Goal: Information Seeking & Learning: Learn about a topic

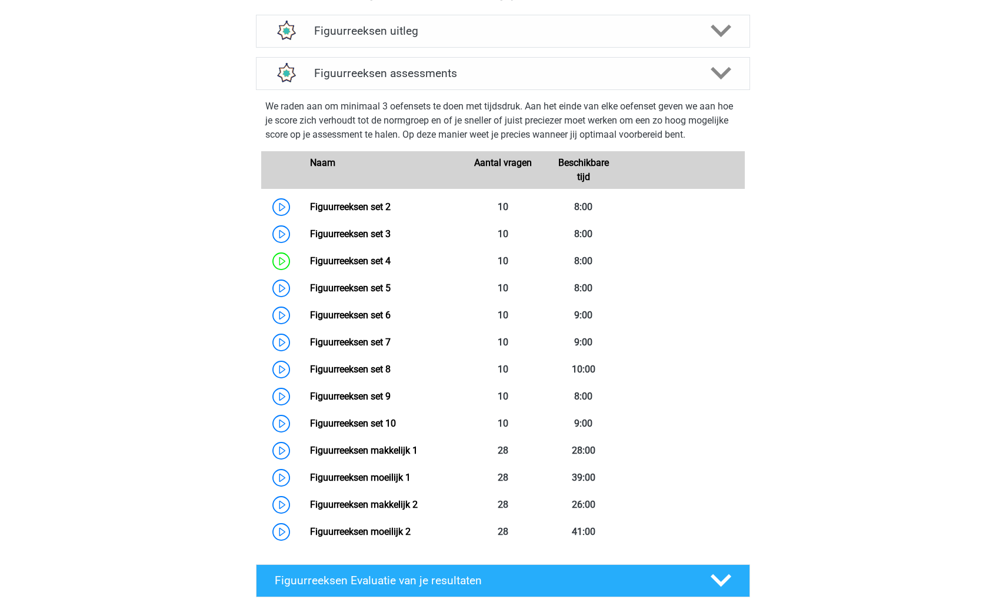
scroll to position [469, 0]
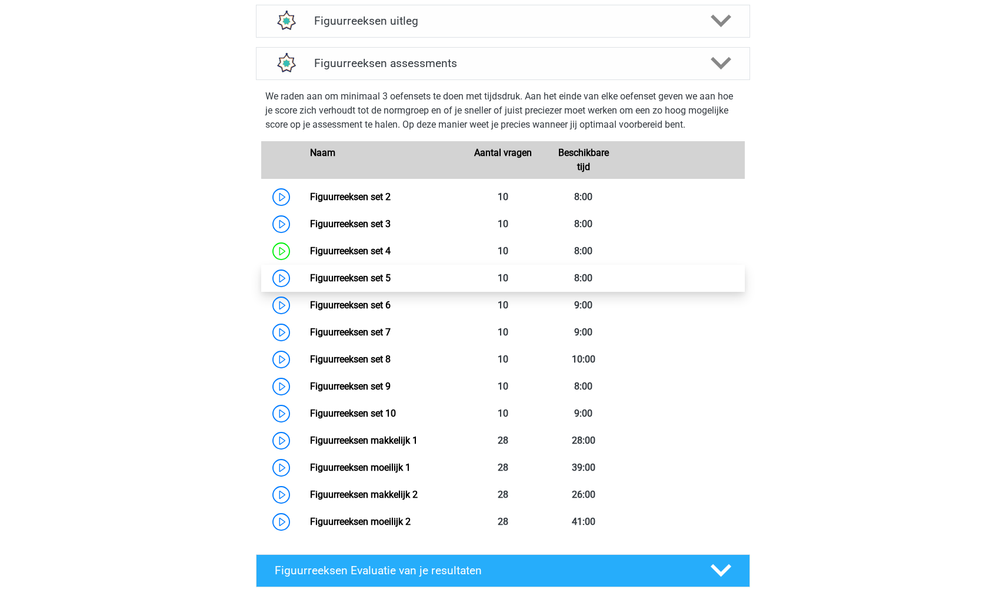
click at [310, 276] on link "Figuurreeksen set 5" at bounding box center [350, 277] width 81 height 11
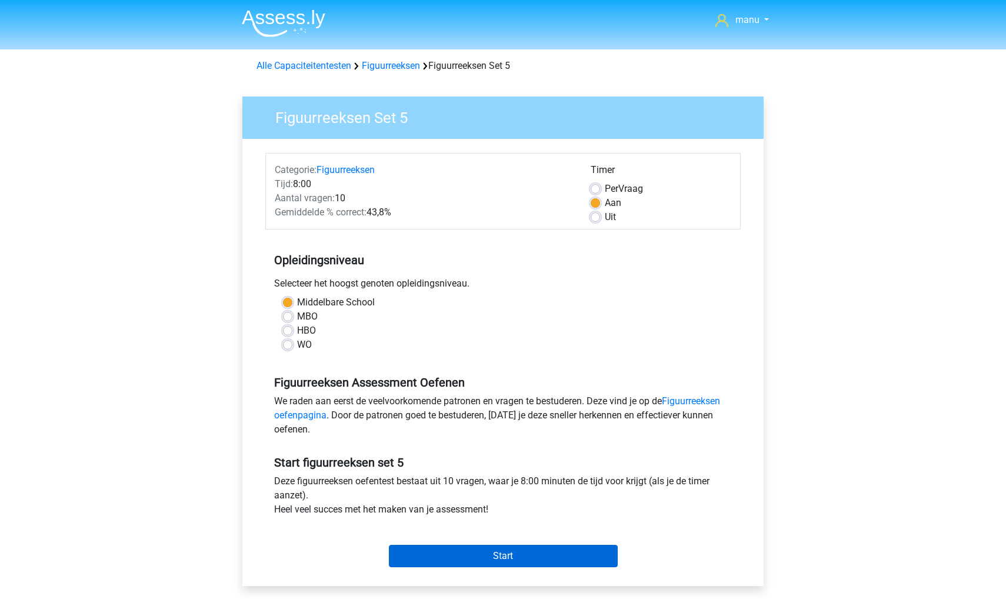
click at [446, 562] on input "Start" at bounding box center [503, 556] width 229 height 22
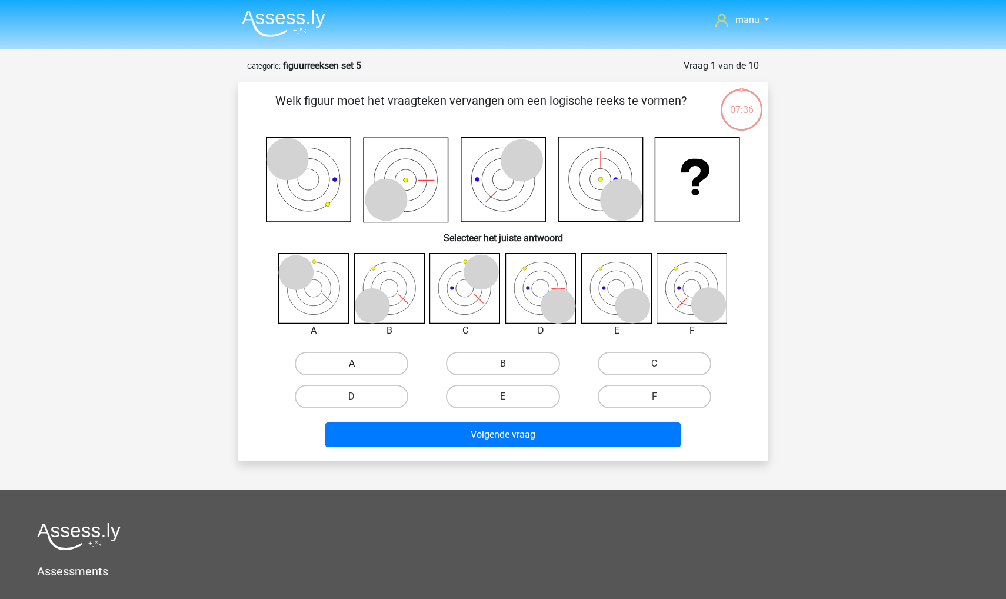
click at [333, 371] on label "A" at bounding box center [352, 364] width 114 height 24
click at [352, 371] on input "A" at bounding box center [356, 368] width 8 height 8
radio input "true"
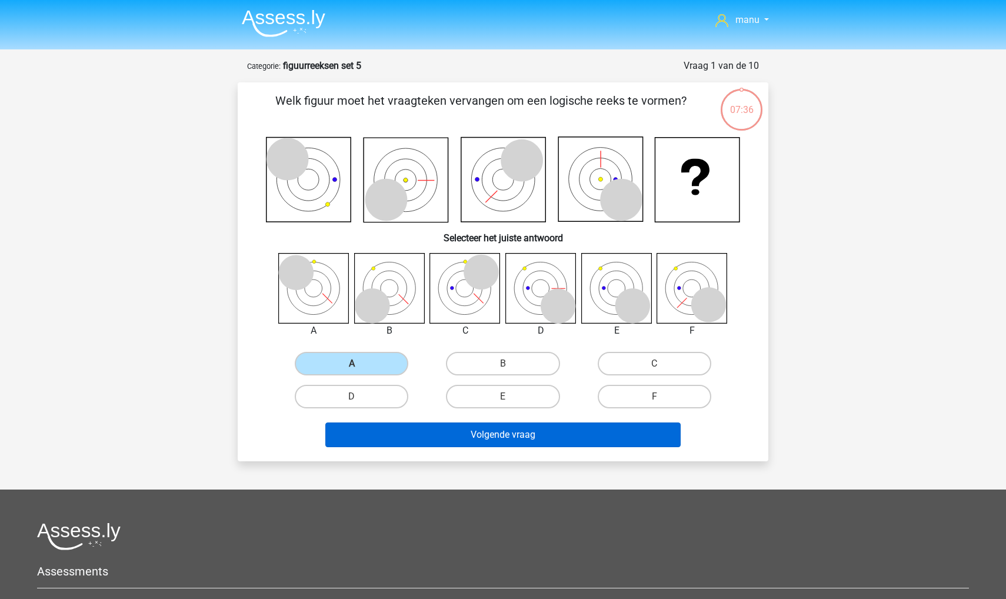
click at [367, 427] on button "Volgende vraag" at bounding box center [503, 434] width 356 height 25
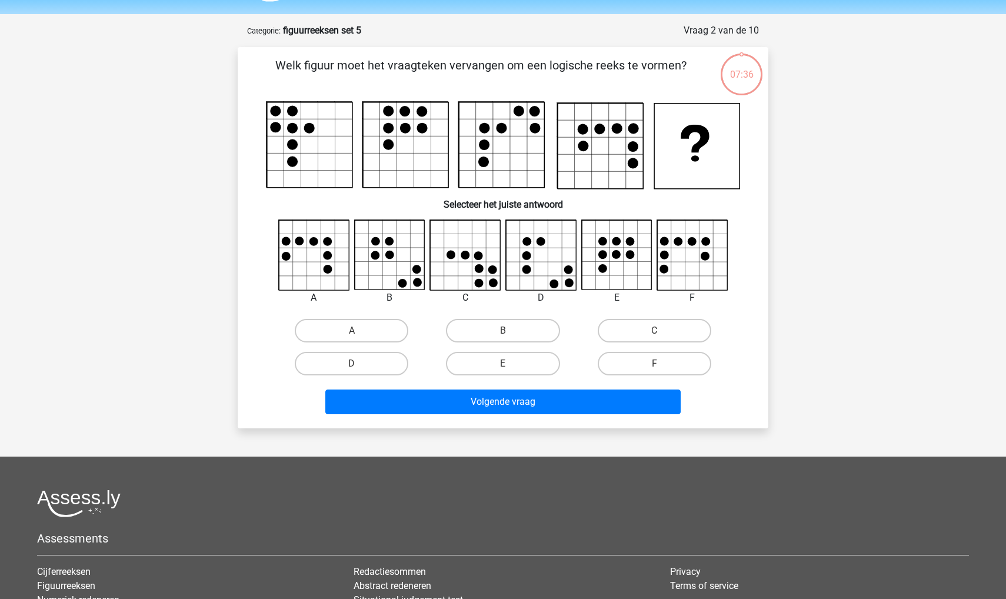
scroll to position [26, 0]
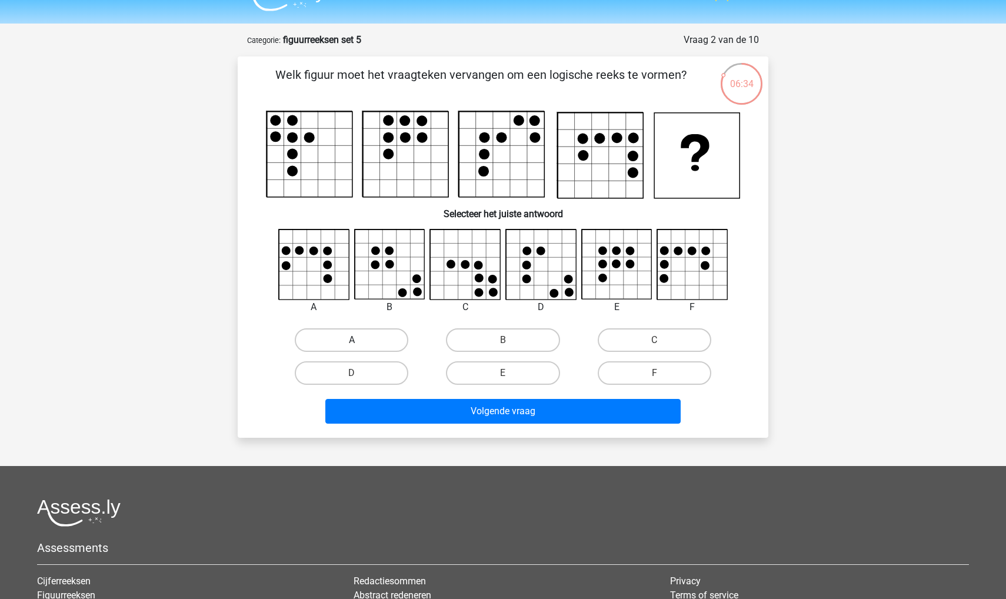
click at [363, 329] on label "A" at bounding box center [352, 340] width 114 height 24
click at [359, 340] on input "A" at bounding box center [356, 344] width 8 height 8
radio input "true"
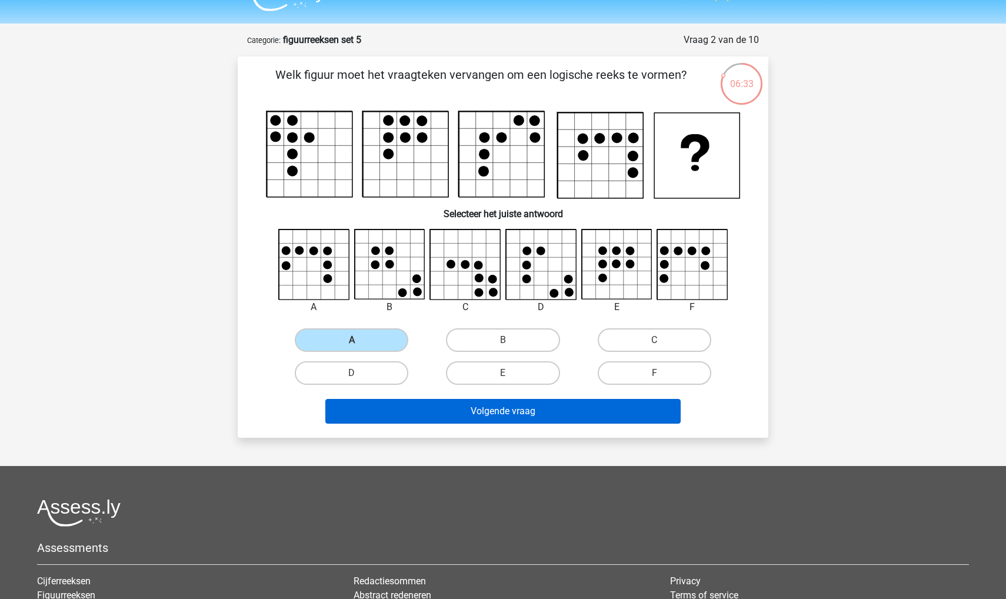
click at [374, 403] on button "Volgende vraag" at bounding box center [503, 411] width 356 height 25
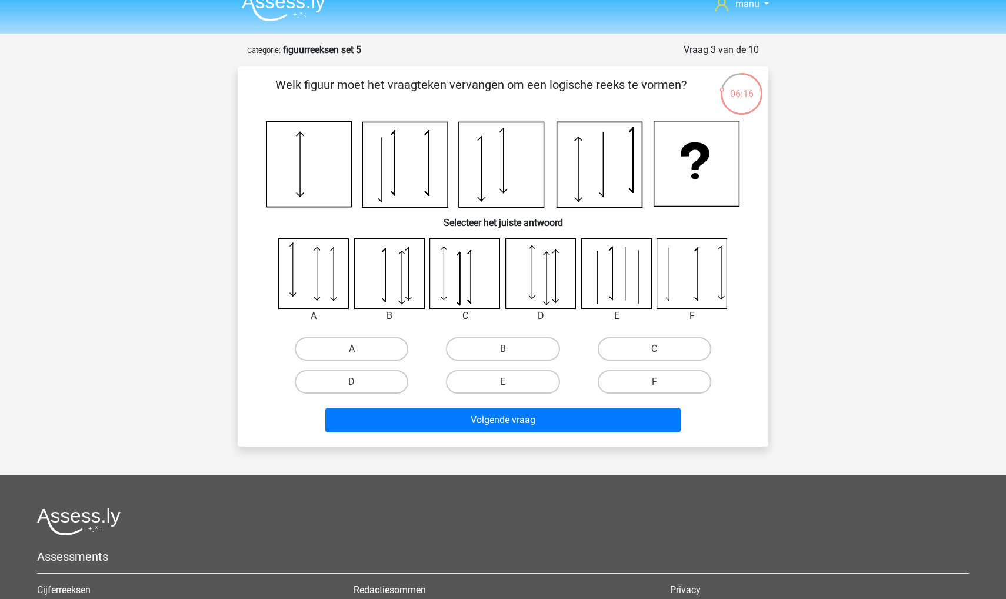
scroll to position [15, 0]
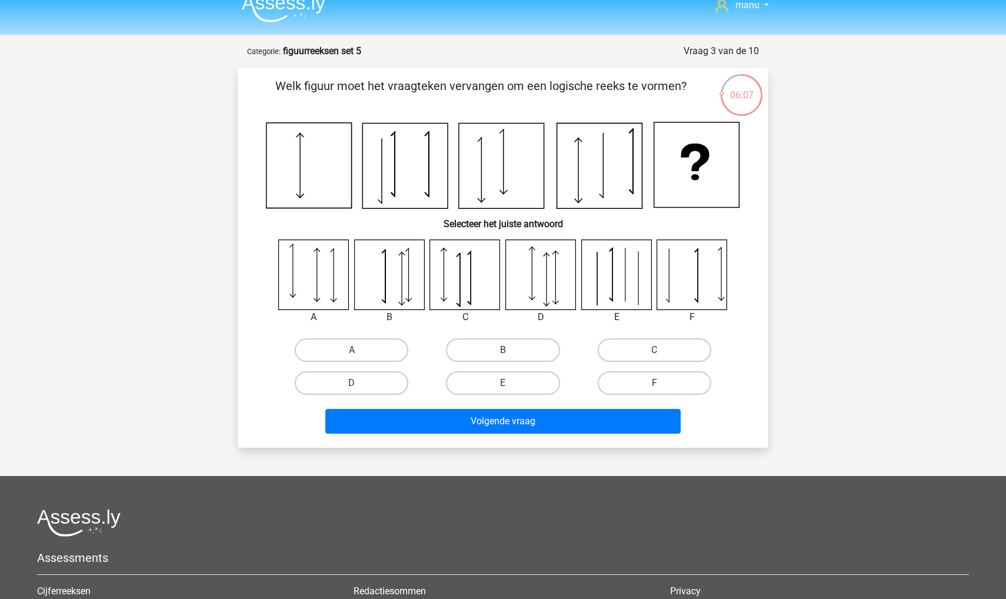
click at [491, 199] on icon at bounding box center [501, 166] width 85 height 85
click at [358, 359] on label "A" at bounding box center [352, 350] width 114 height 24
click at [358, 358] on input "A" at bounding box center [356, 354] width 8 height 8
radio input "true"
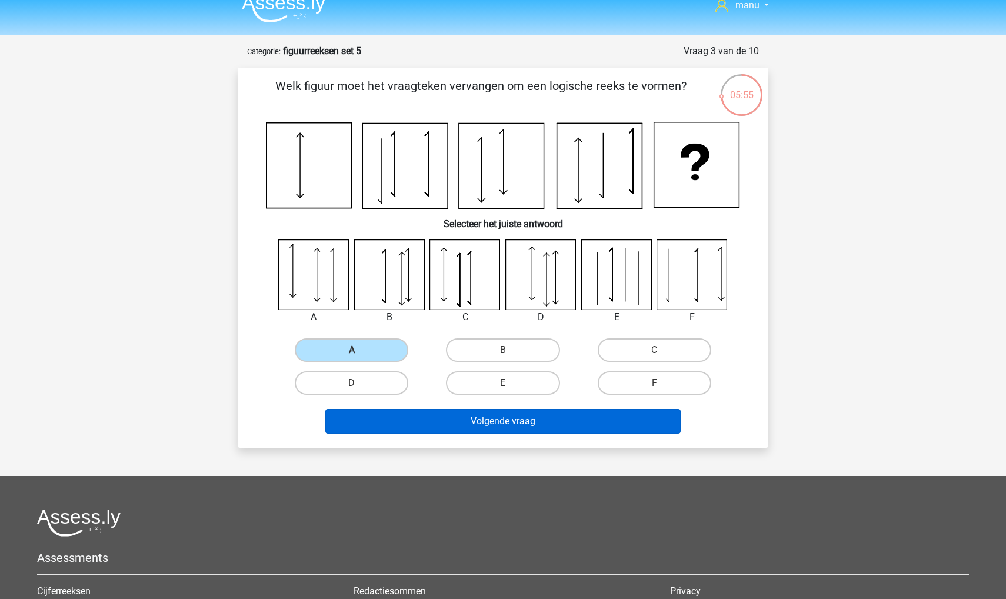
click at [340, 411] on button "Volgende vraag" at bounding box center [503, 421] width 356 height 25
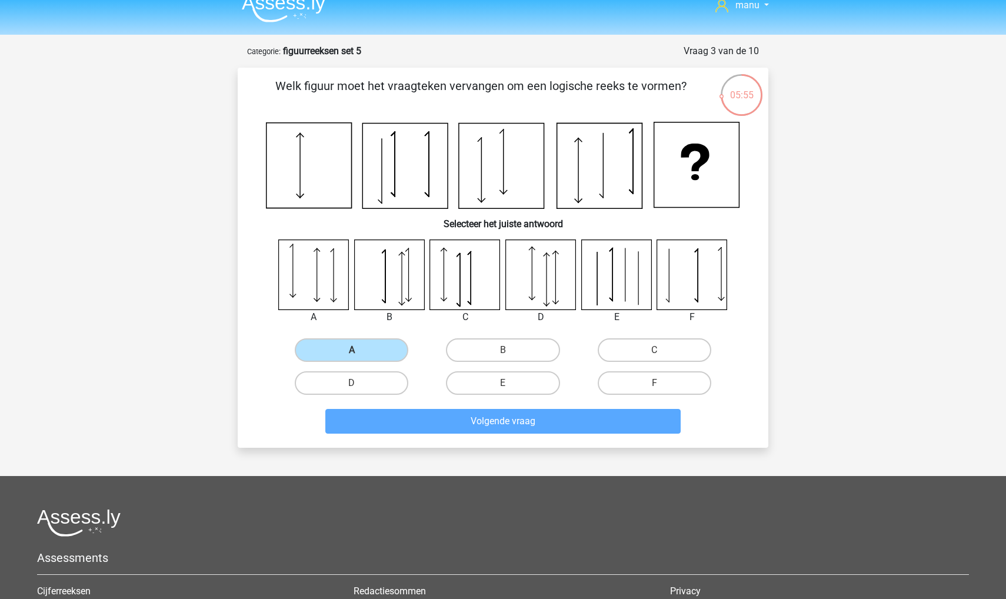
scroll to position [59, 0]
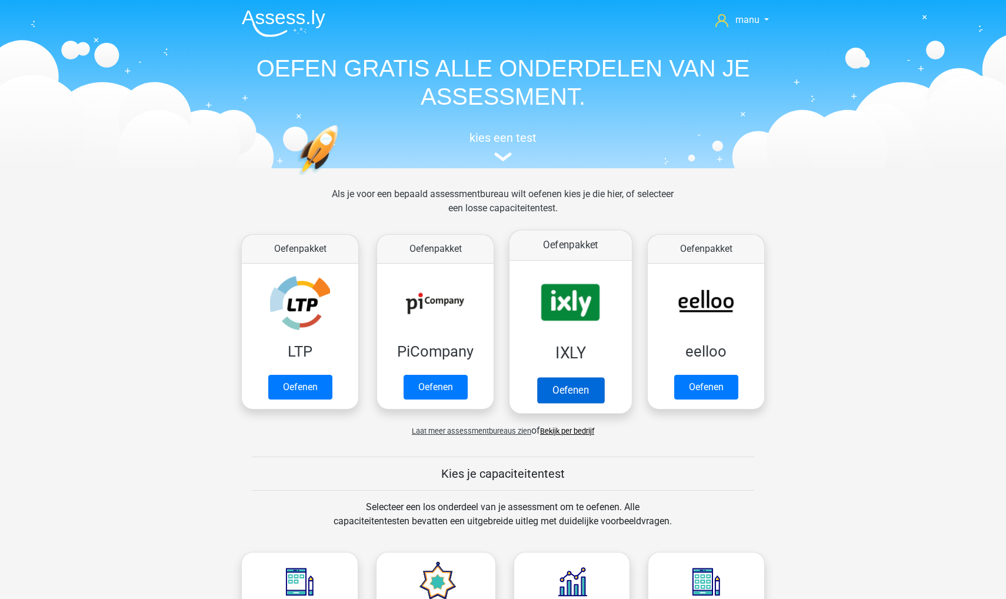
scroll to position [156, 0]
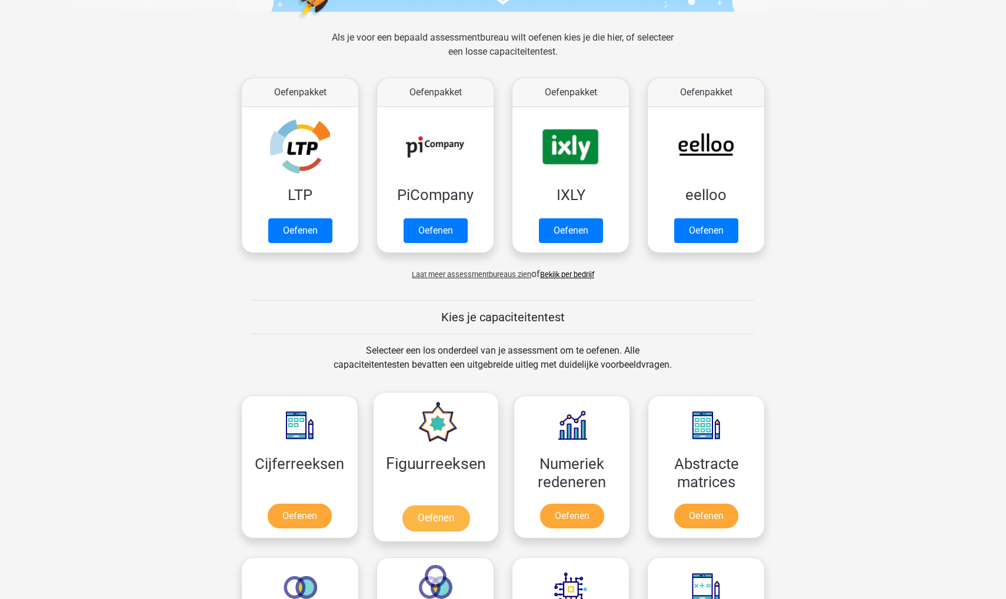
click at [422, 505] on link "Oefenen" at bounding box center [435, 518] width 67 height 26
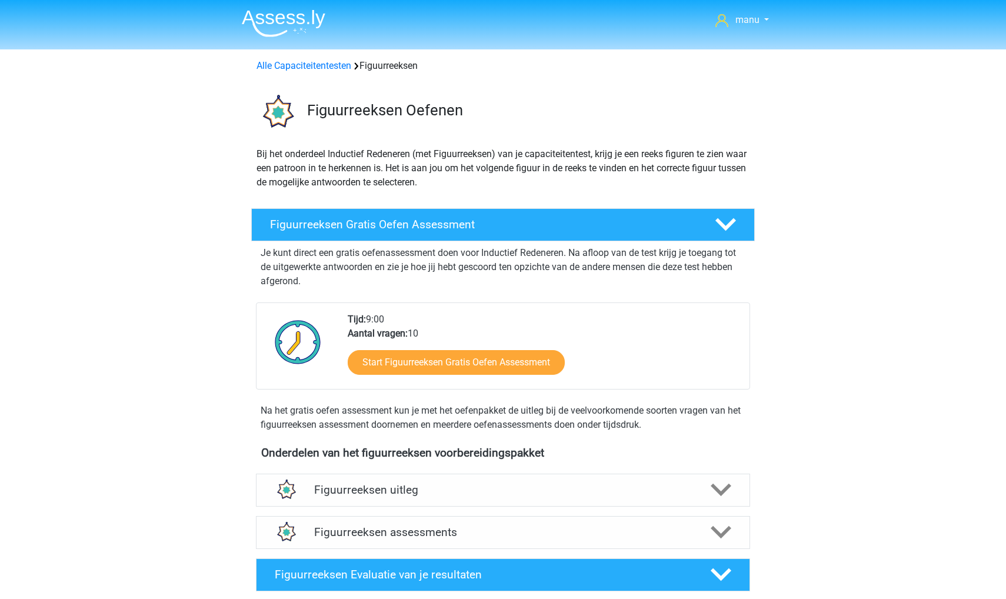
click at [422, 478] on div "Figuurreeksen uitleg" at bounding box center [503, 490] width 494 height 33
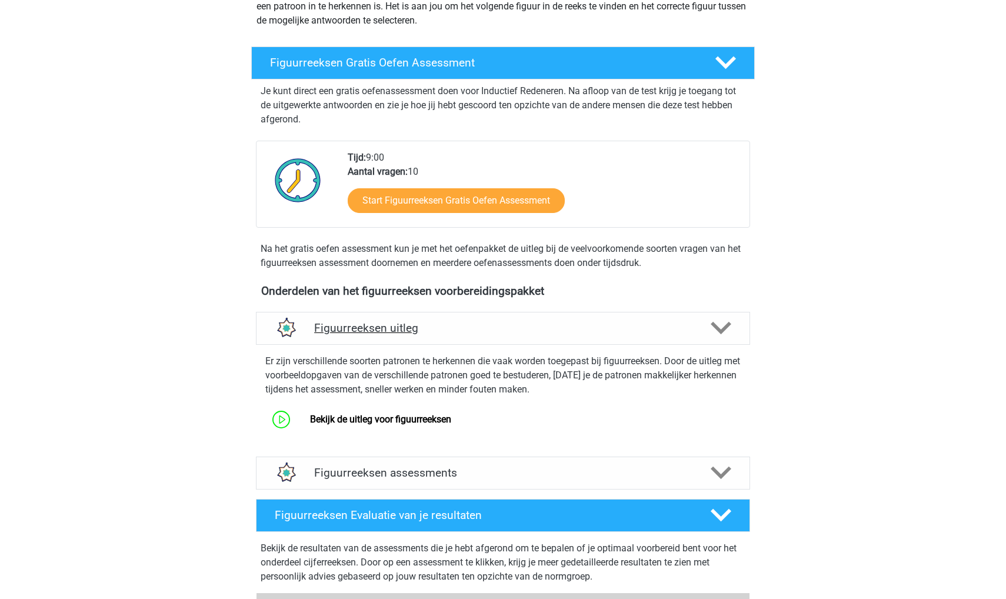
scroll to position [176, 0]
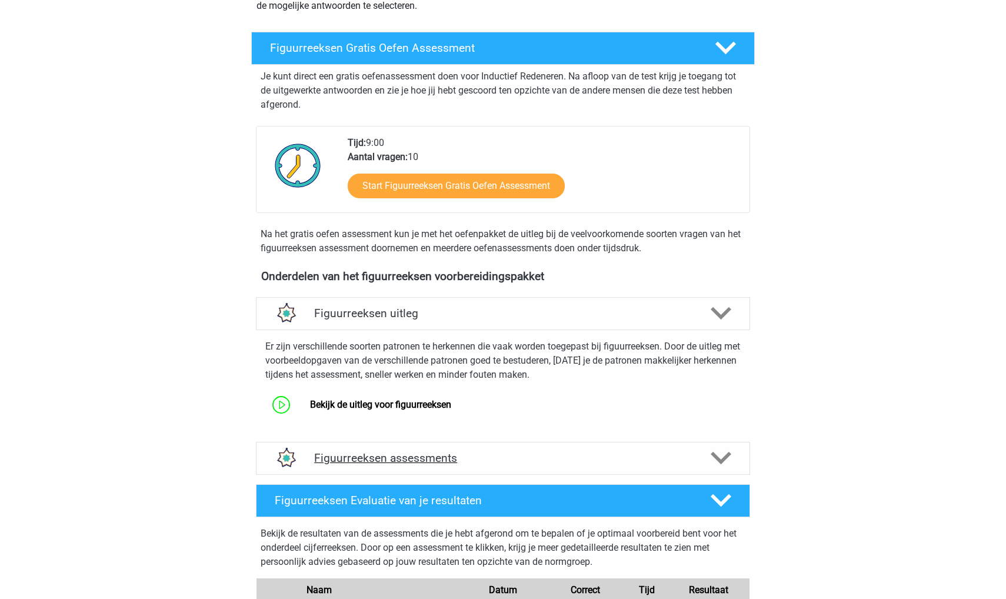
click at [411, 448] on div "Figuurreeksen assessments" at bounding box center [503, 458] width 494 height 33
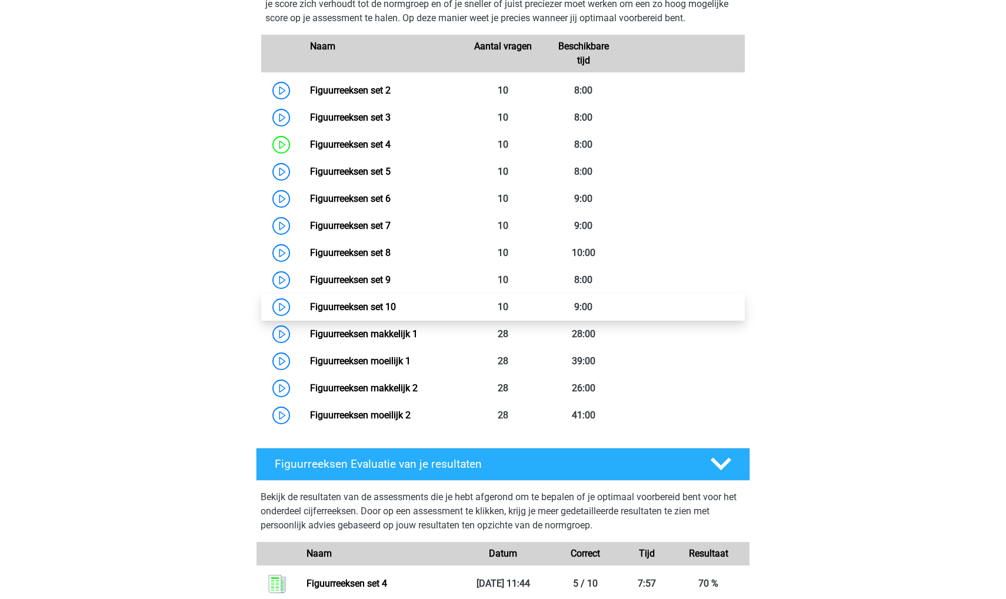
scroll to position [671, 0]
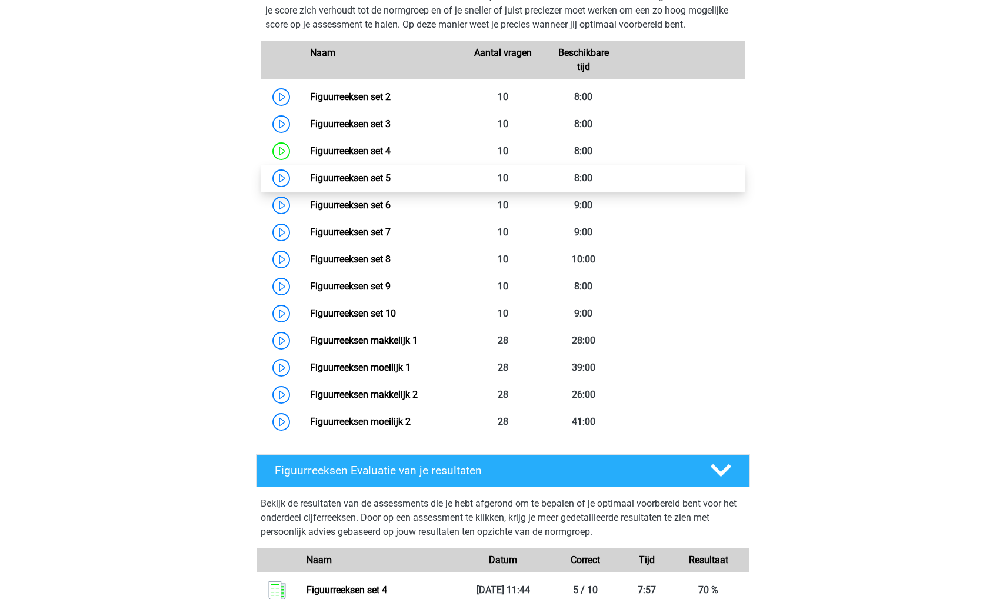
click at [333, 178] on link "Figuurreeksen set 5" at bounding box center [350, 177] width 81 height 11
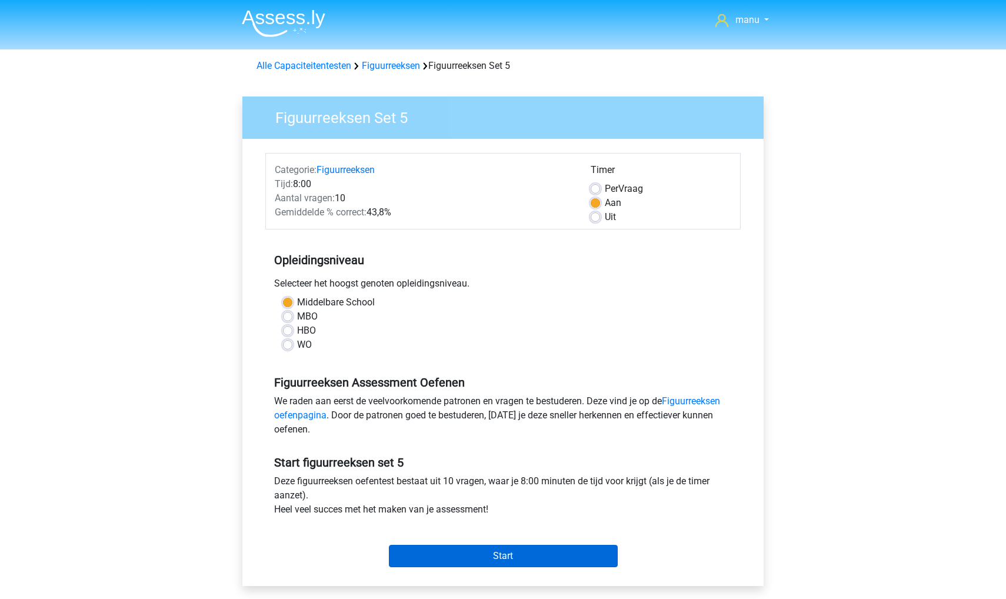
click at [449, 548] on input "Start" at bounding box center [503, 556] width 229 height 22
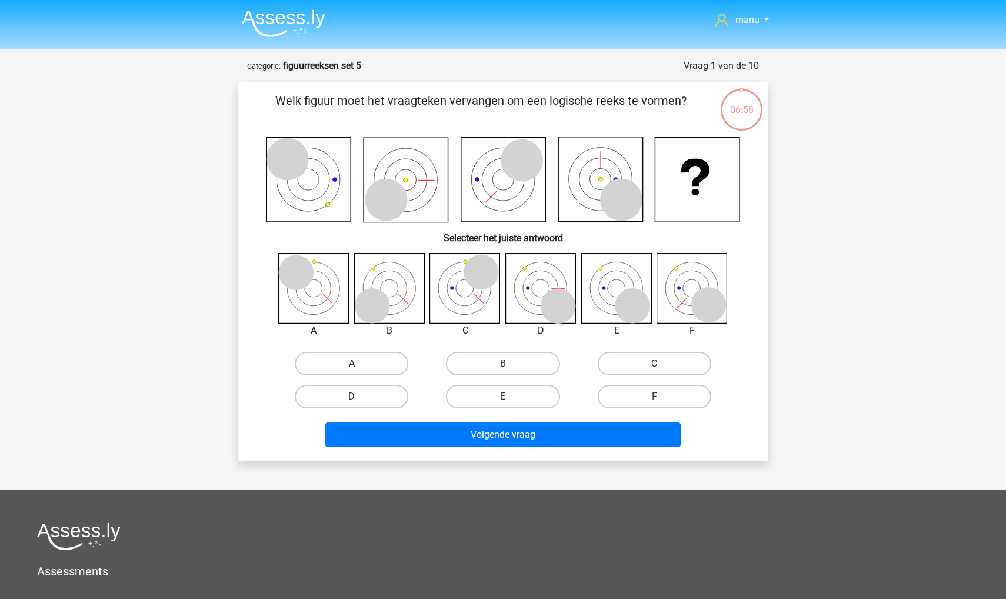
click at [645, 360] on label "C" at bounding box center [655, 364] width 114 height 24
click at [654, 364] on input "C" at bounding box center [658, 368] width 8 height 8
radio input "true"
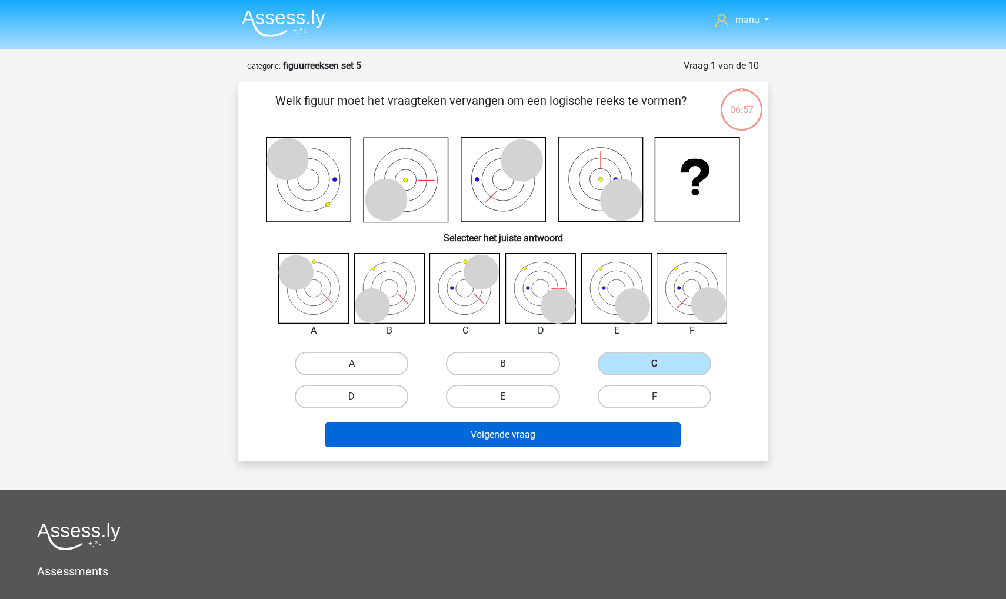
click at [500, 436] on button "Volgende vraag" at bounding box center [503, 434] width 356 height 25
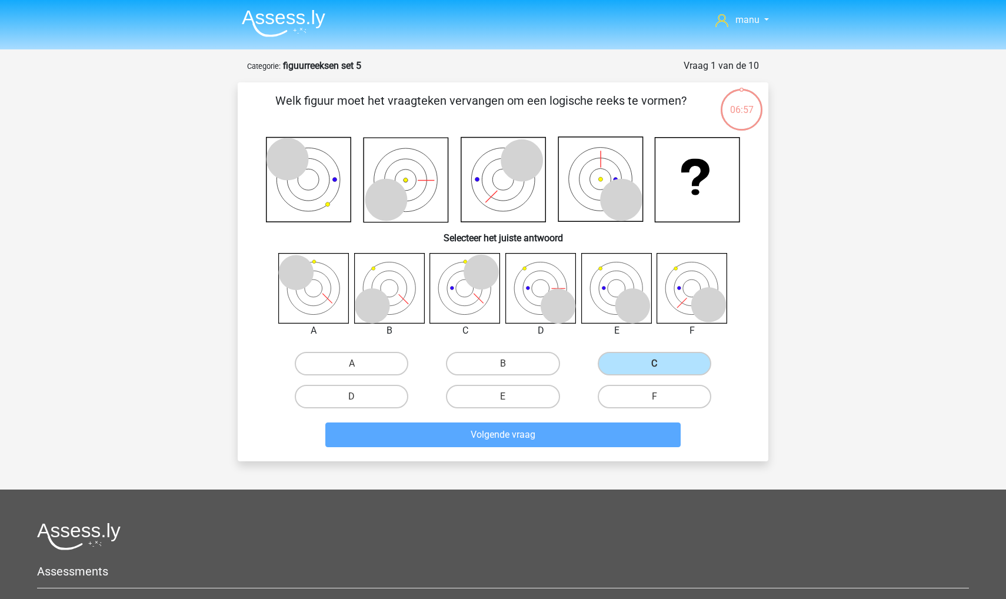
scroll to position [59, 0]
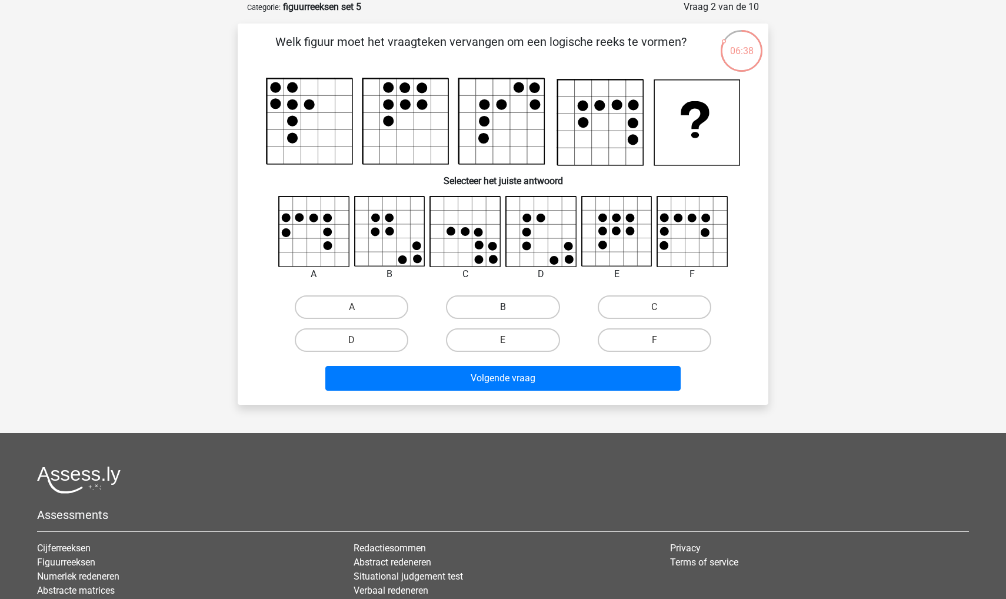
click at [499, 302] on label "B" at bounding box center [503, 307] width 114 height 24
click at [503, 307] on input "B" at bounding box center [507, 311] width 8 height 8
radio input "true"
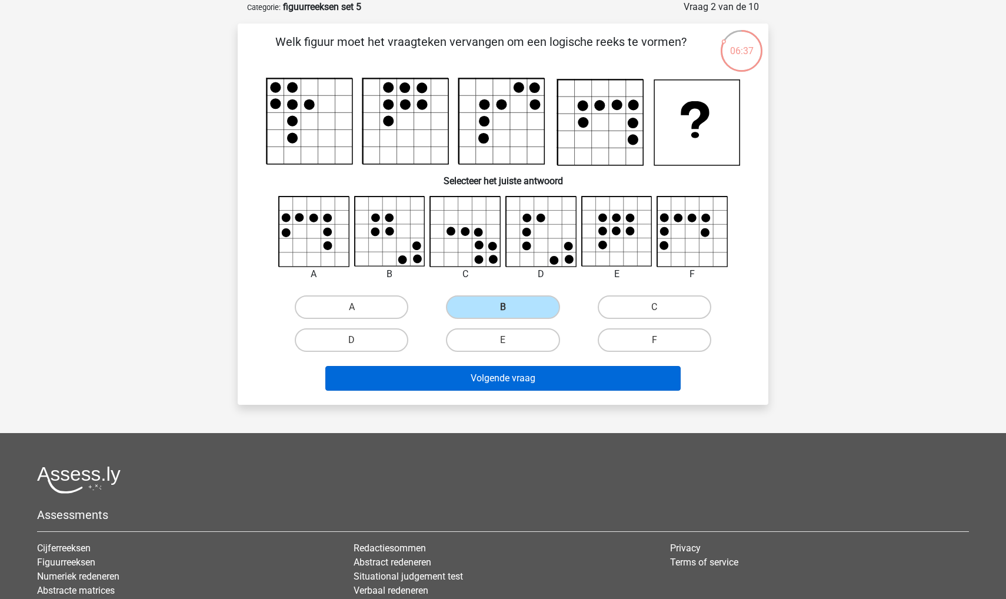
click at [502, 367] on button "Volgende vraag" at bounding box center [503, 378] width 356 height 25
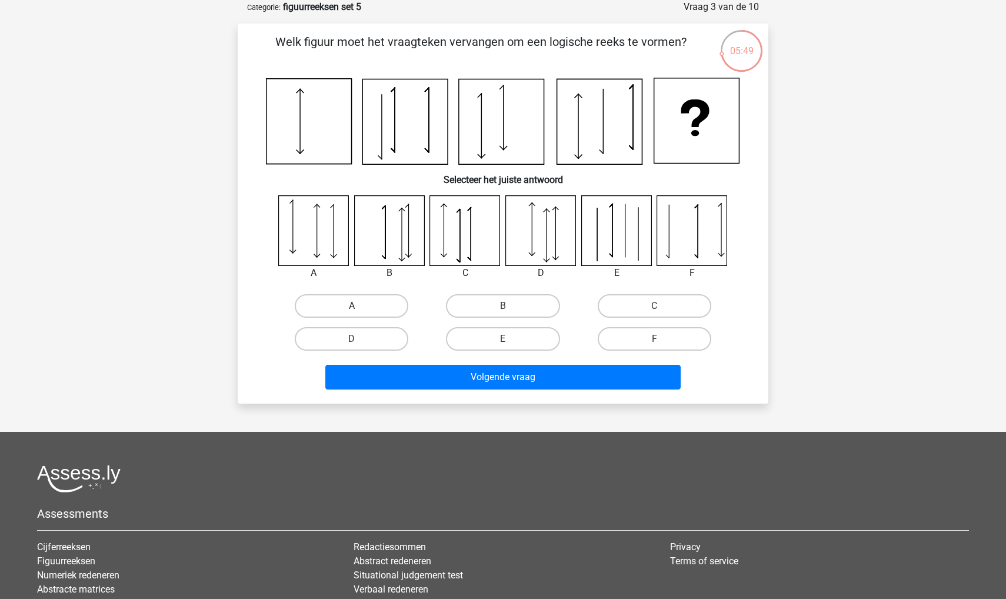
click at [359, 303] on label "A" at bounding box center [352, 306] width 114 height 24
click at [359, 306] on input "A" at bounding box center [356, 310] width 8 height 8
radio input "true"
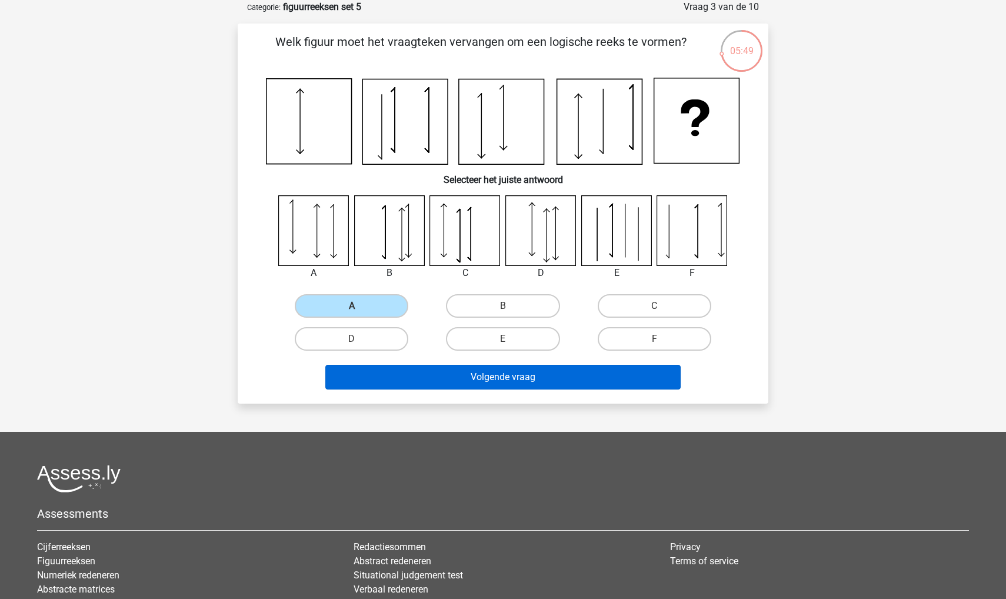
click at [389, 368] on button "Volgende vraag" at bounding box center [503, 377] width 356 height 25
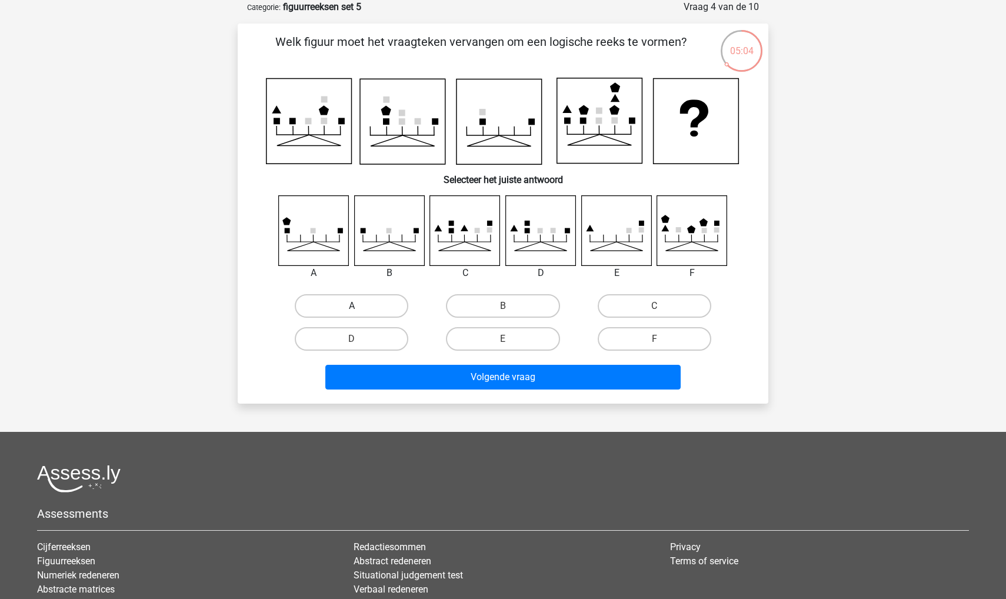
click at [326, 305] on label "A" at bounding box center [352, 306] width 114 height 24
click at [352, 306] on input "A" at bounding box center [356, 310] width 8 height 8
radio input "true"
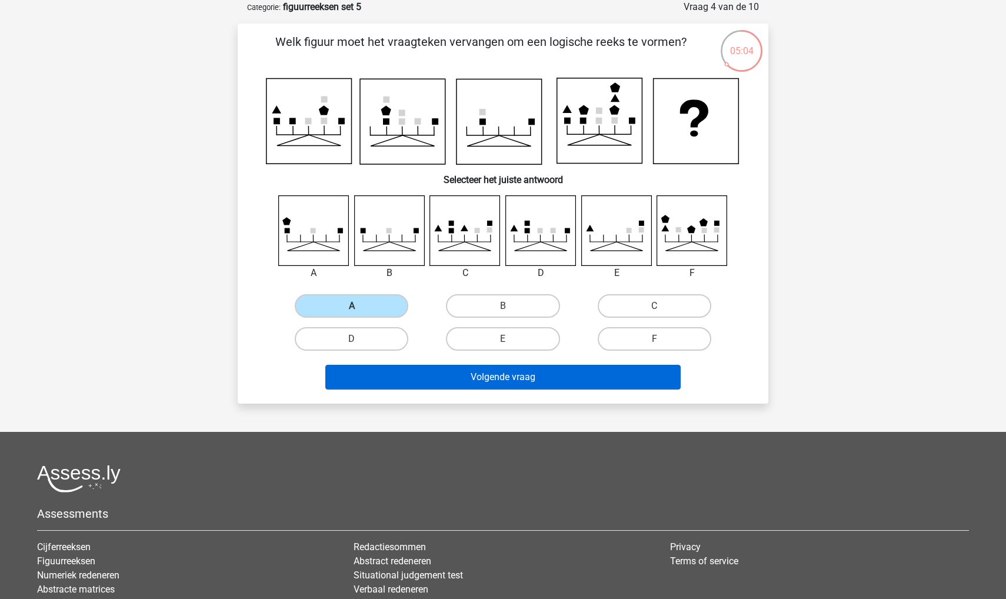
click at [364, 368] on button "Volgende vraag" at bounding box center [503, 377] width 356 height 25
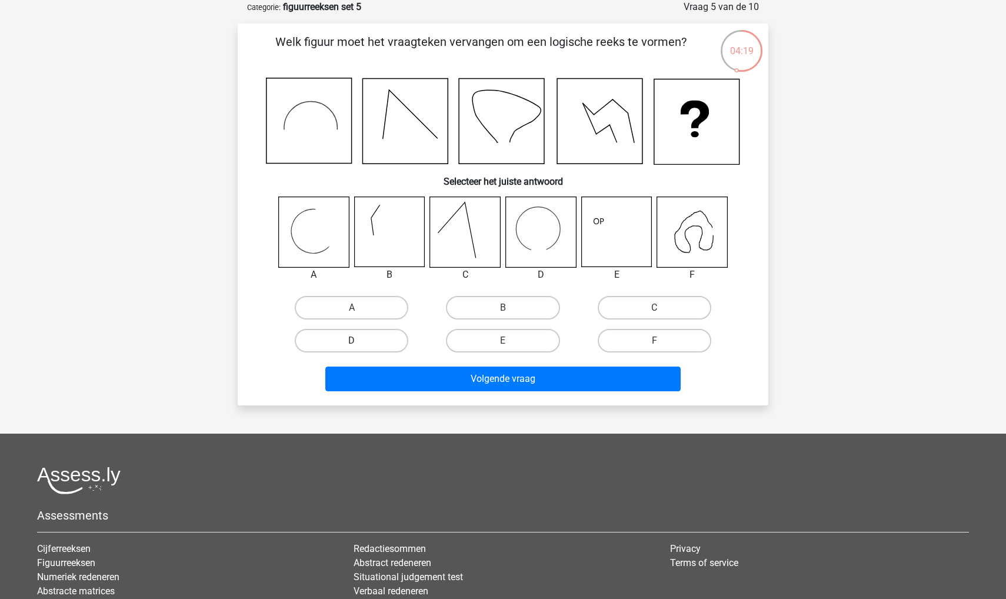
click at [387, 344] on label "D" at bounding box center [352, 341] width 114 height 24
click at [359, 344] on input "D" at bounding box center [356, 345] width 8 height 8
radio input "true"
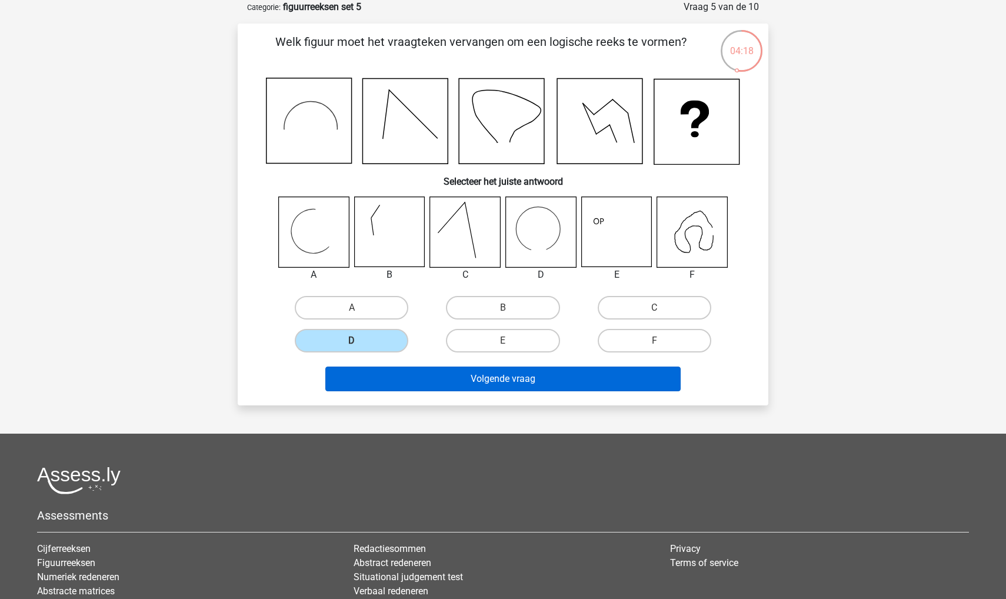
click at [404, 379] on button "Volgende vraag" at bounding box center [503, 378] width 356 height 25
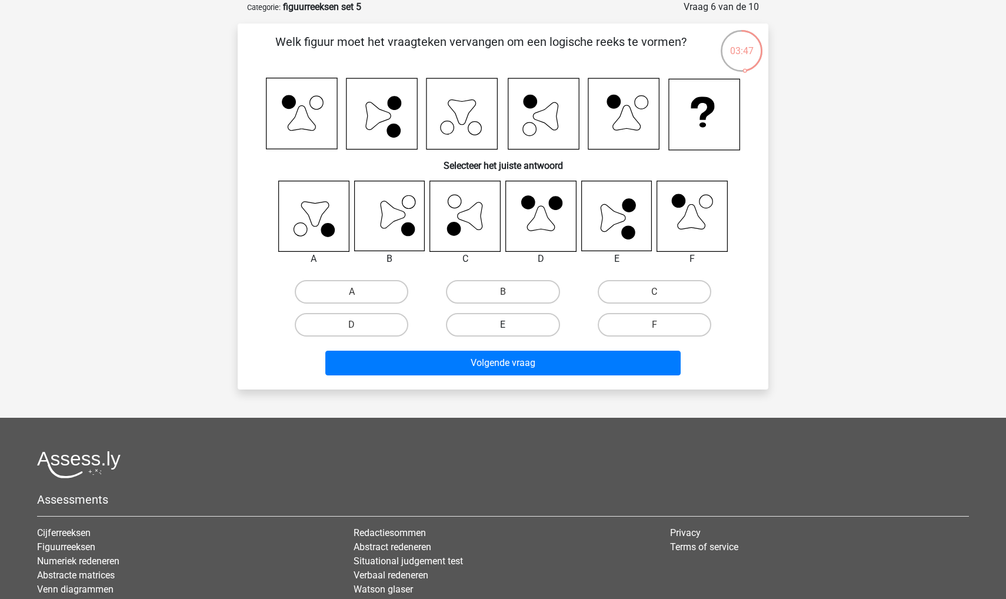
click at [471, 323] on label "E" at bounding box center [503, 325] width 114 height 24
click at [503, 325] on input "E" at bounding box center [507, 329] width 8 height 8
radio input "true"
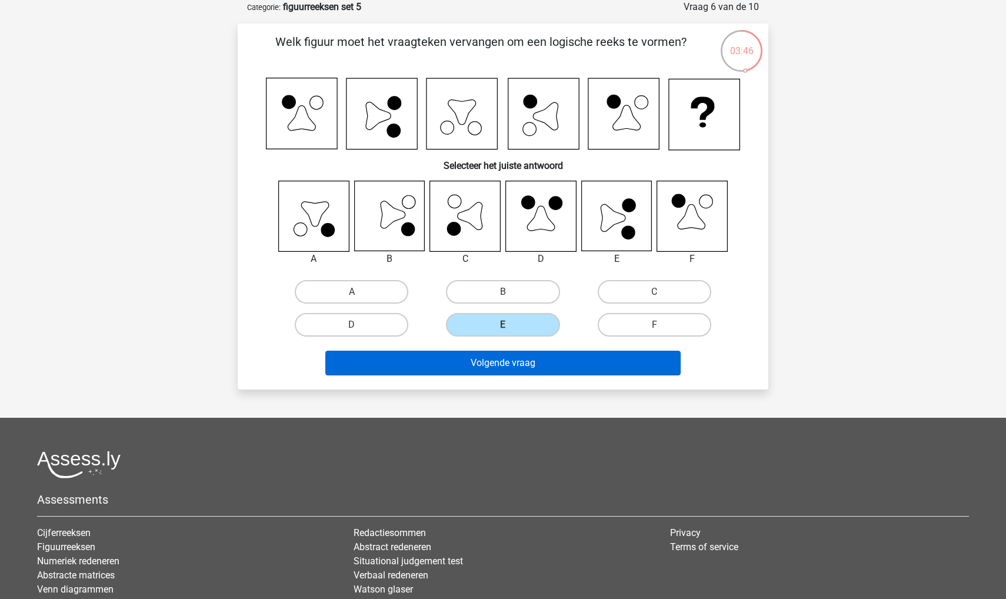
click at [475, 352] on button "Volgende vraag" at bounding box center [503, 363] width 356 height 25
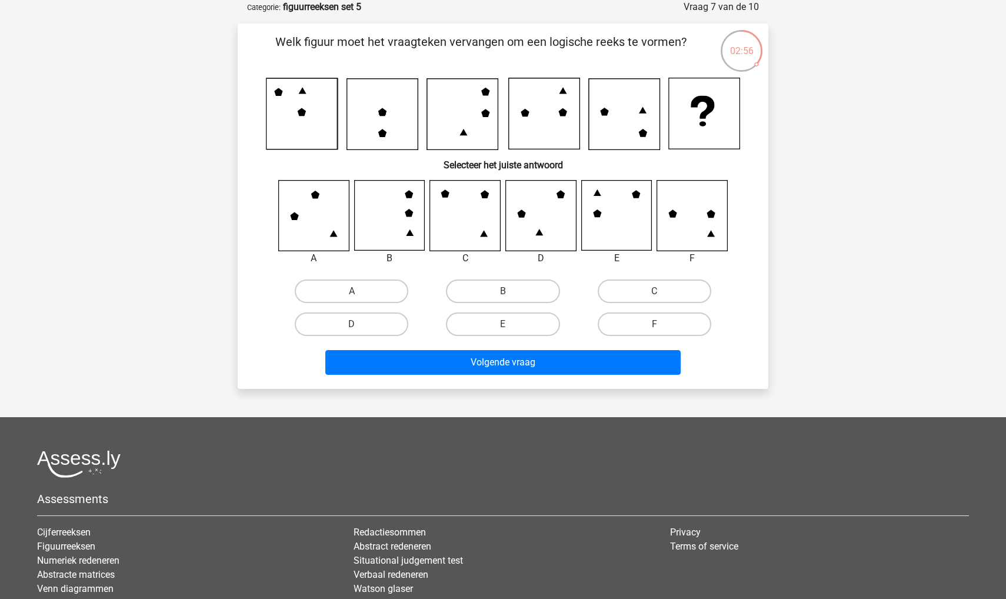
click at [662, 229] on icon at bounding box center [692, 216] width 70 height 70
click at [615, 316] on label "F" at bounding box center [655, 324] width 114 height 24
click at [654, 324] on input "F" at bounding box center [658, 328] width 8 height 8
radio input "true"
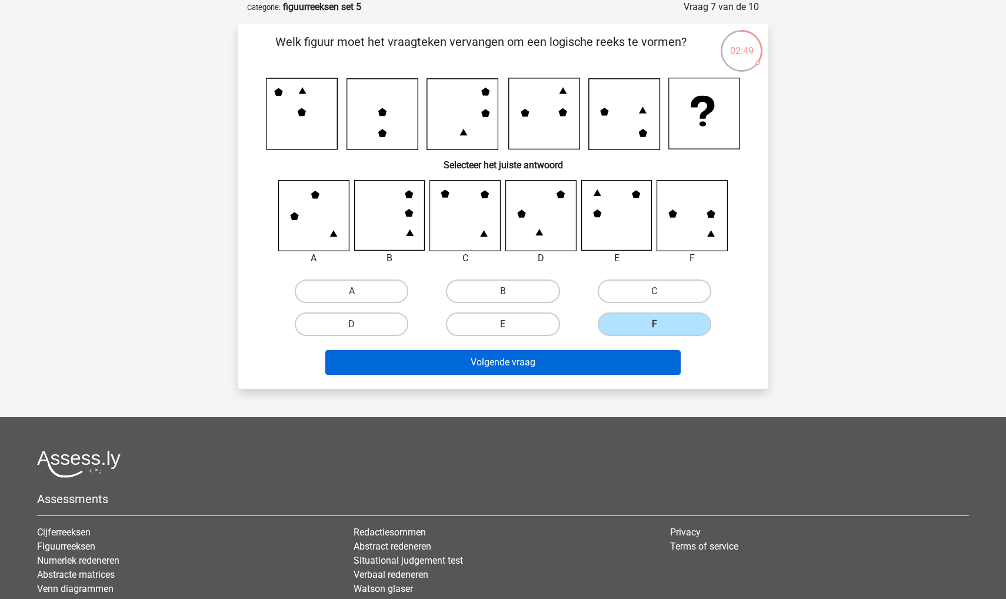
click at [599, 370] on button "Volgende vraag" at bounding box center [503, 362] width 356 height 25
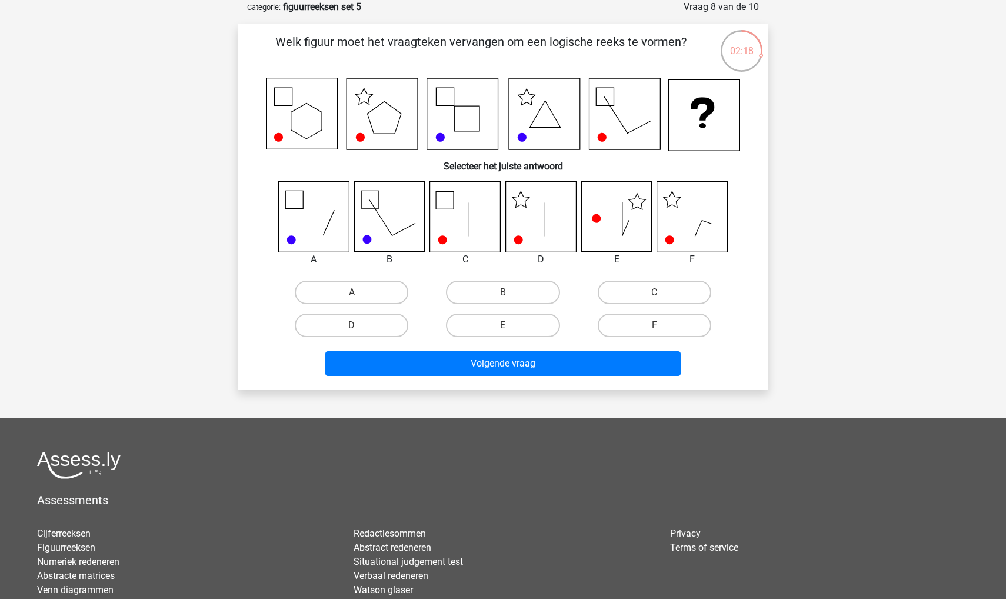
click at [521, 194] on icon at bounding box center [541, 217] width 70 height 70
click at [386, 324] on label "D" at bounding box center [352, 326] width 114 height 24
click at [359, 325] on input "D" at bounding box center [356, 329] width 8 height 8
radio input "true"
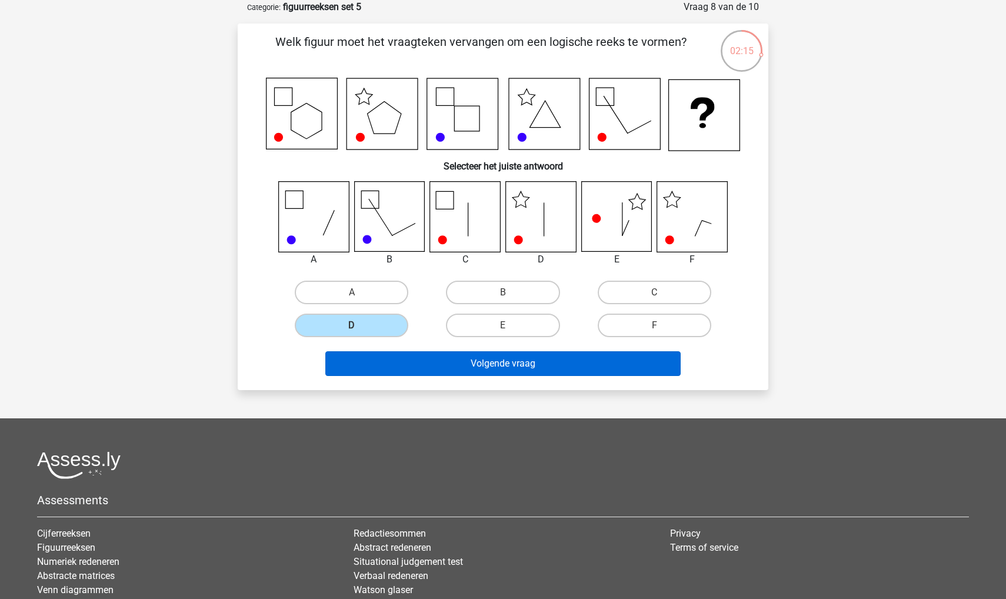
click at [401, 374] on button "Volgende vraag" at bounding box center [503, 363] width 356 height 25
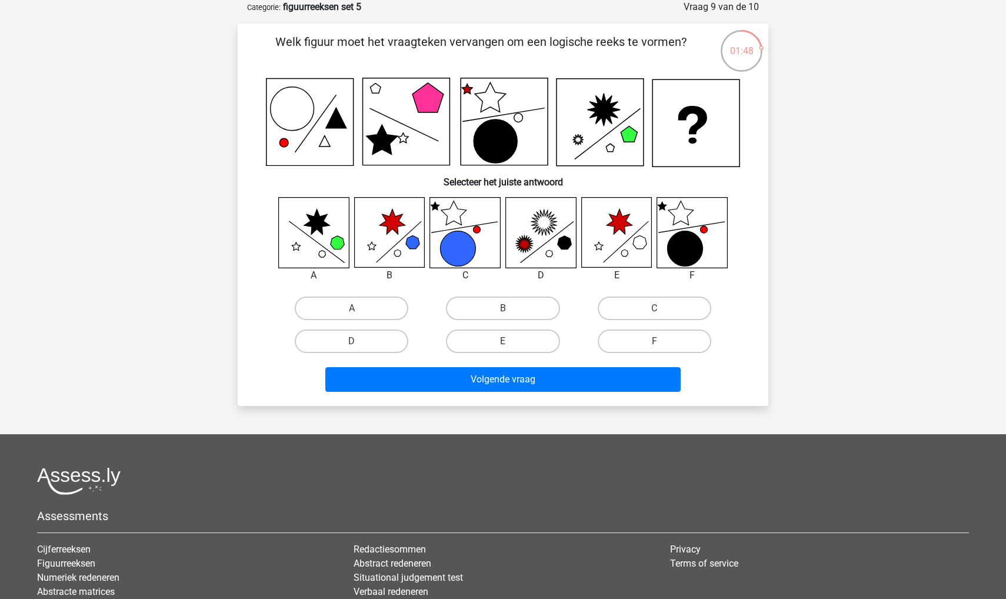
click at [540, 227] on icon at bounding box center [541, 233] width 70 height 70
click at [391, 342] on label "D" at bounding box center [352, 341] width 114 height 24
click at [359, 342] on input "D" at bounding box center [356, 345] width 8 height 8
radio input "true"
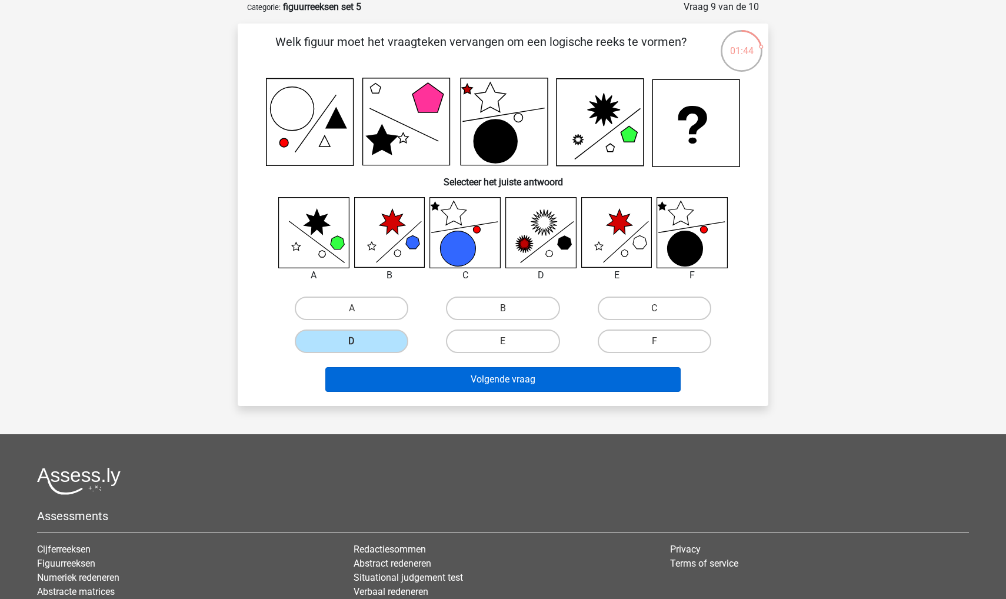
click at [408, 374] on button "Volgende vraag" at bounding box center [503, 379] width 356 height 25
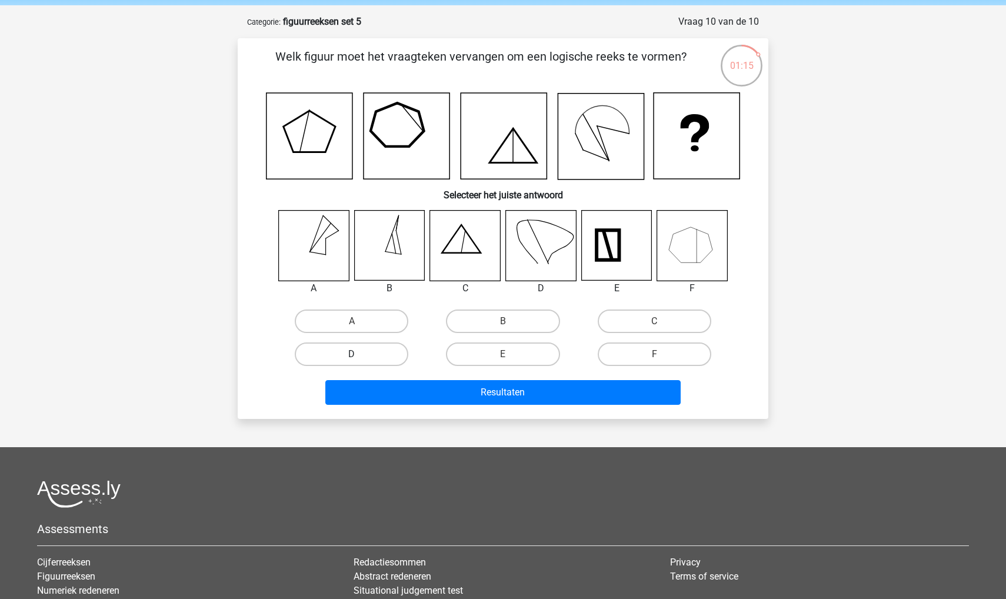
scroll to position [44, 0]
click at [486, 315] on label "B" at bounding box center [503, 322] width 114 height 24
click at [503, 322] on input "B" at bounding box center [507, 326] width 8 height 8
radio input "true"
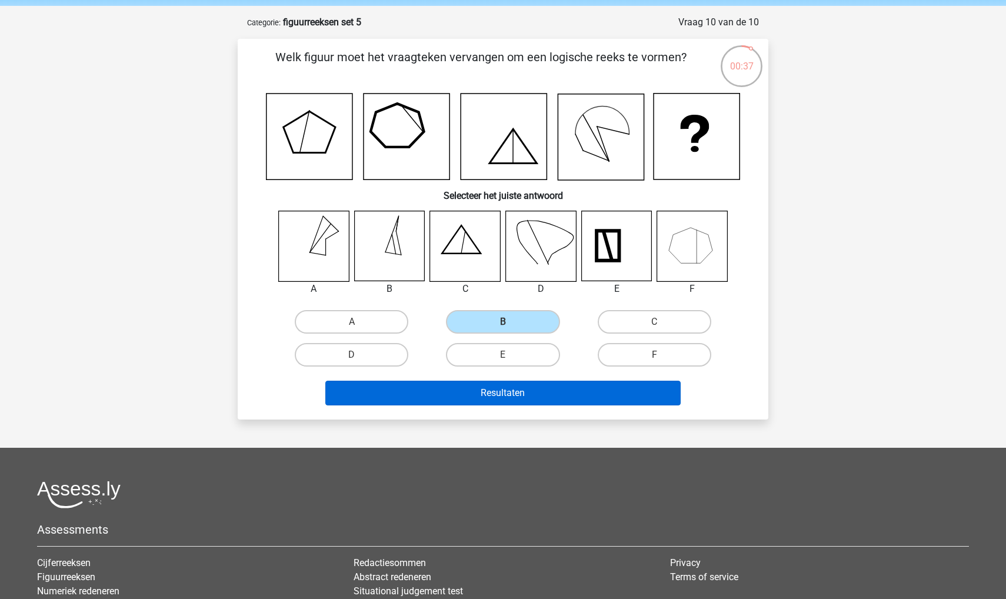
click at [505, 386] on button "Resultaten" at bounding box center [503, 393] width 356 height 25
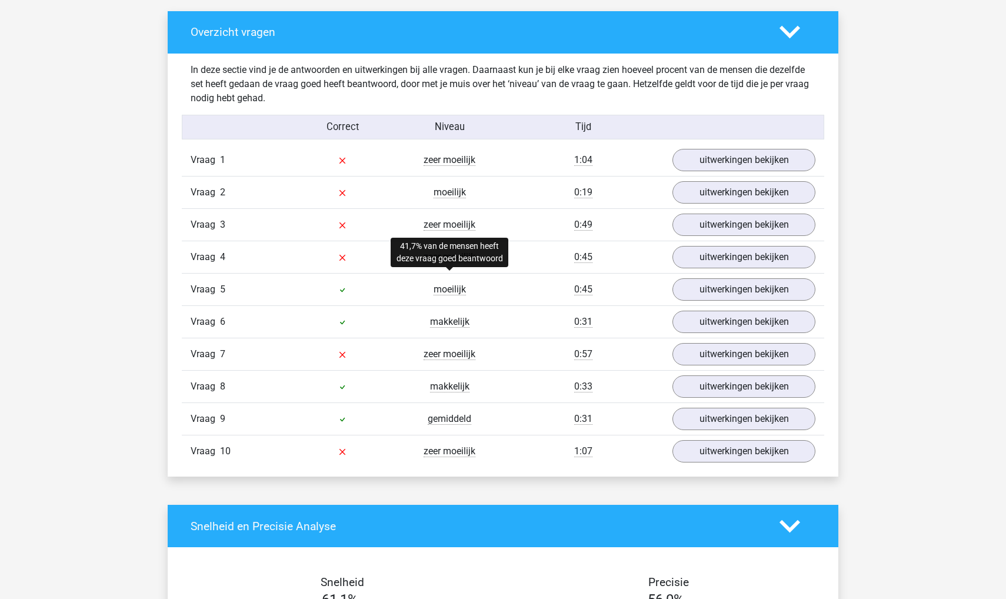
scroll to position [669, 0]
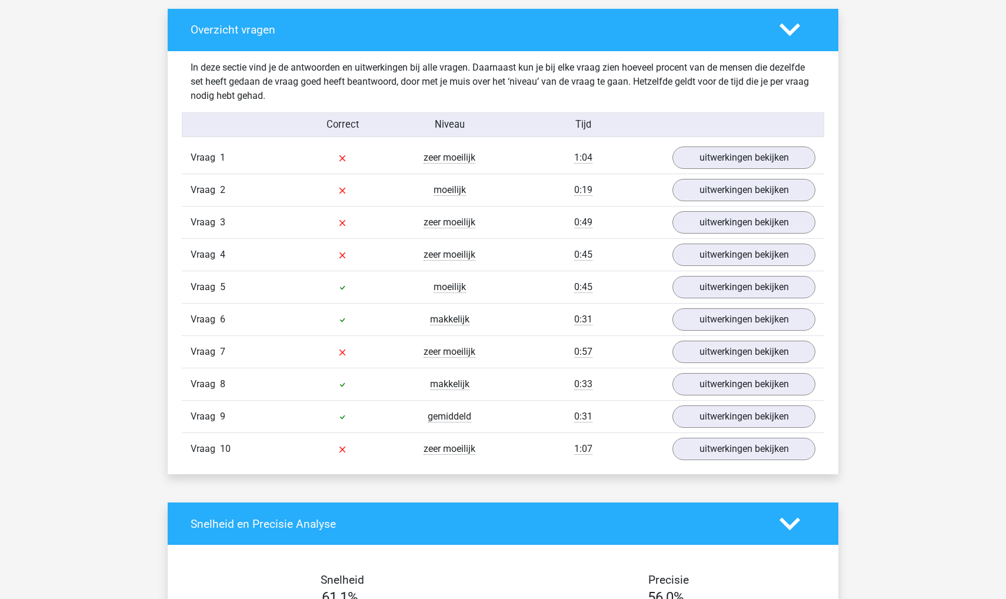
click at [695, 176] on div "Vraag 2 moeilijk 0:19 uitwerkingen bekijken" at bounding box center [503, 190] width 642 height 32
click at [689, 159] on link "uitwerkingen bekijken" at bounding box center [744, 158] width 164 height 26
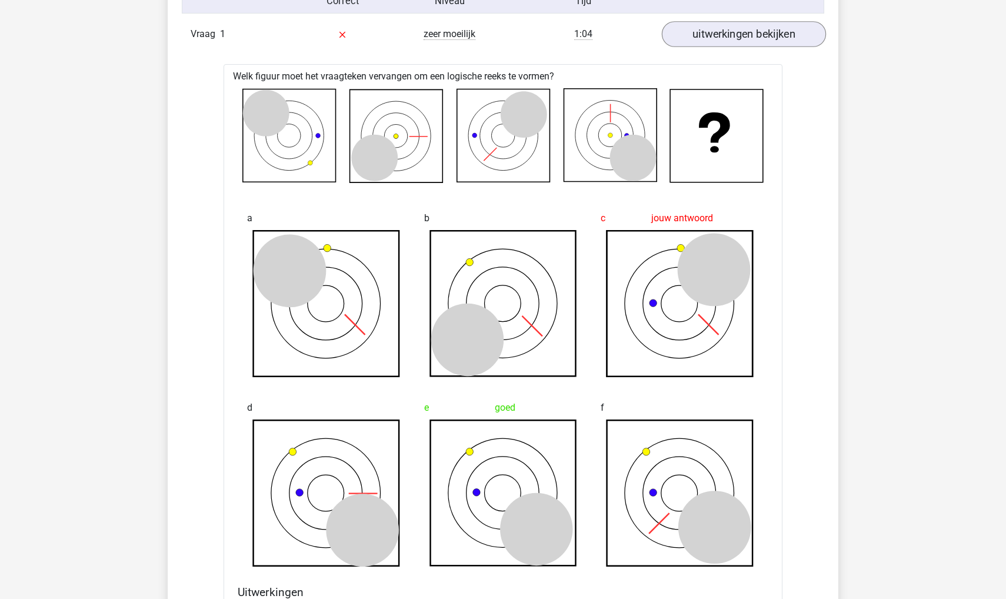
scroll to position [804, 0]
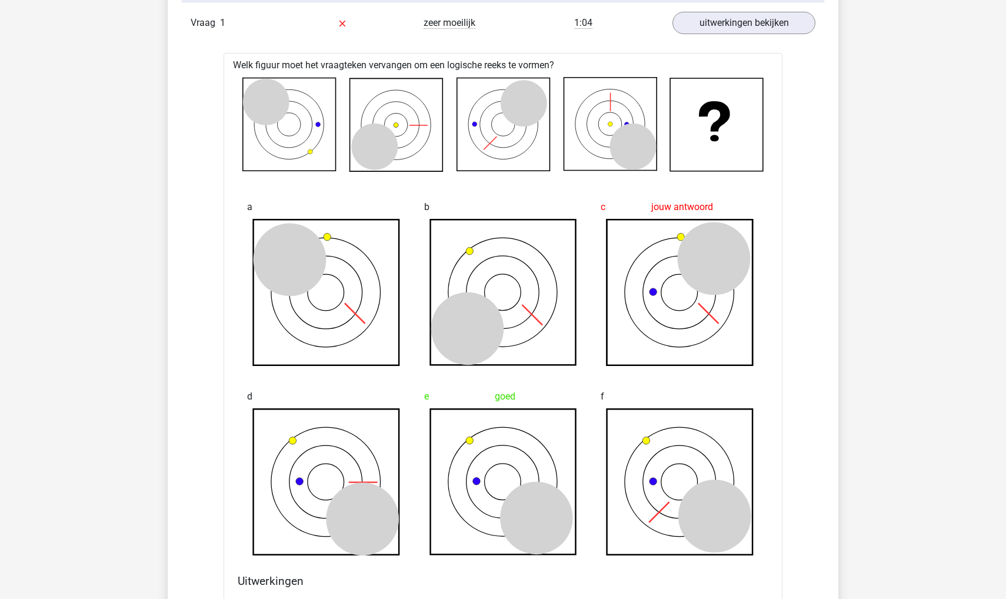
drag, startPoint x: 755, startPoint y: 366, endPoint x: 613, endPoint y: 252, distance: 182.0
click at [613, 252] on div "c jouw antwoord" at bounding box center [679, 280] width 177 height 189
drag, startPoint x: 601, startPoint y: 215, endPoint x: 728, endPoint y: 327, distance: 169.6
click at [729, 327] on div "c jouw antwoord" at bounding box center [679, 280] width 177 height 189
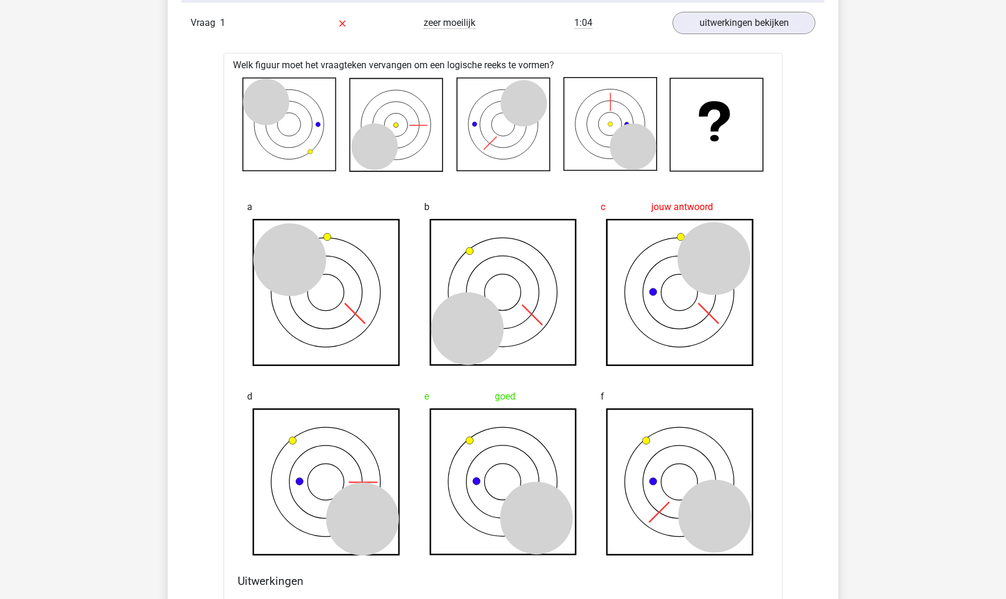
drag, startPoint x: 914, startPoint y: 315, endPoint x: 868, endPoint y: 245, distance: 84.0
drag, startPoint x: 868, startPoint y: 245, endPoint x: 960, endPoint y: 407, distance: 186.3
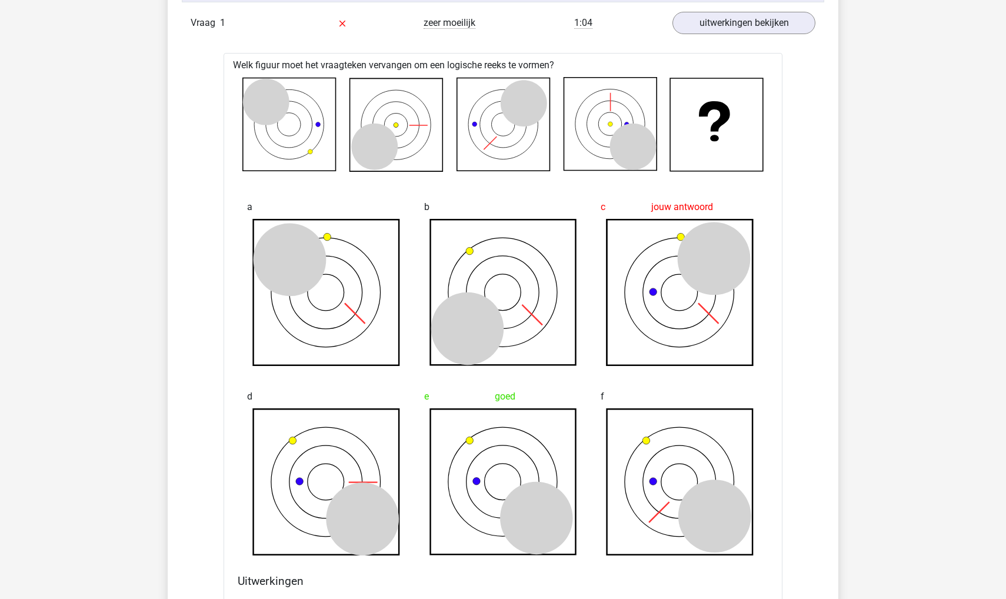
drag, startPoint x: 877, startPoint y: 359, endPoint x: 911, endPoint y: 411, distance: 61.2
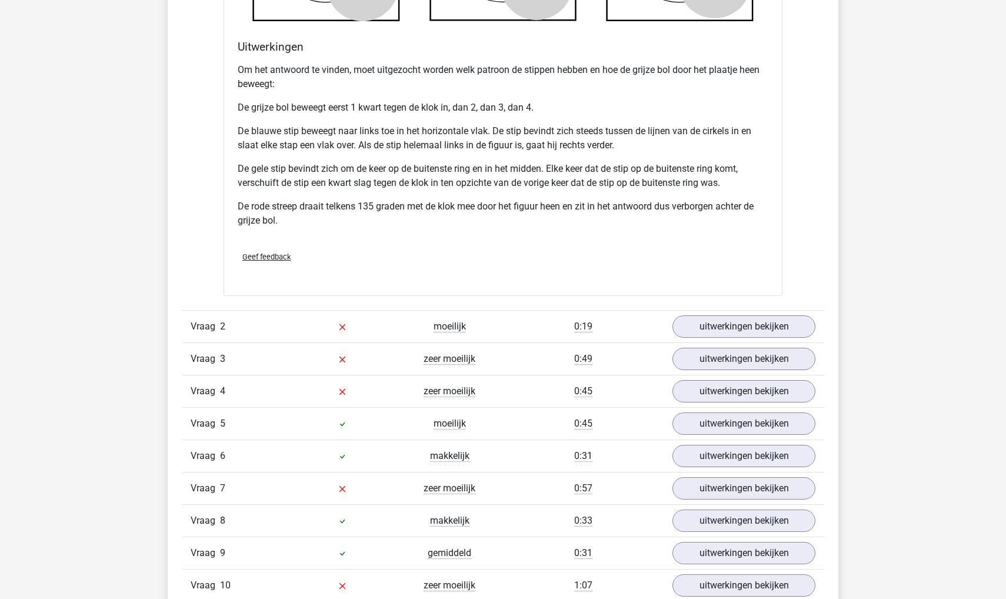
scroll to position [1420, 0]
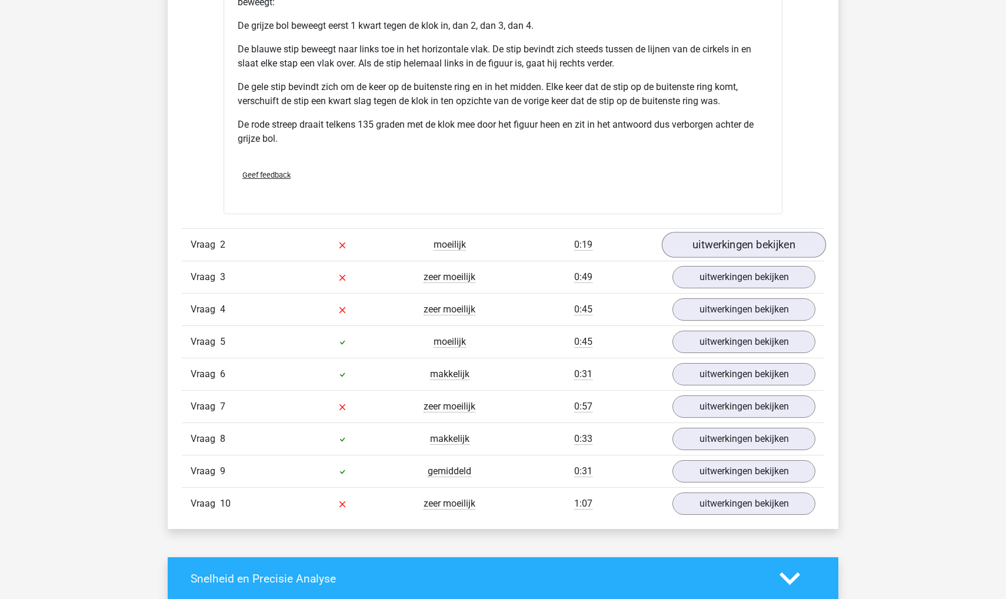
click at [695, 248] on link "uitwerkingen bekijken" at bounding box center [744, 245] width 164 height 26
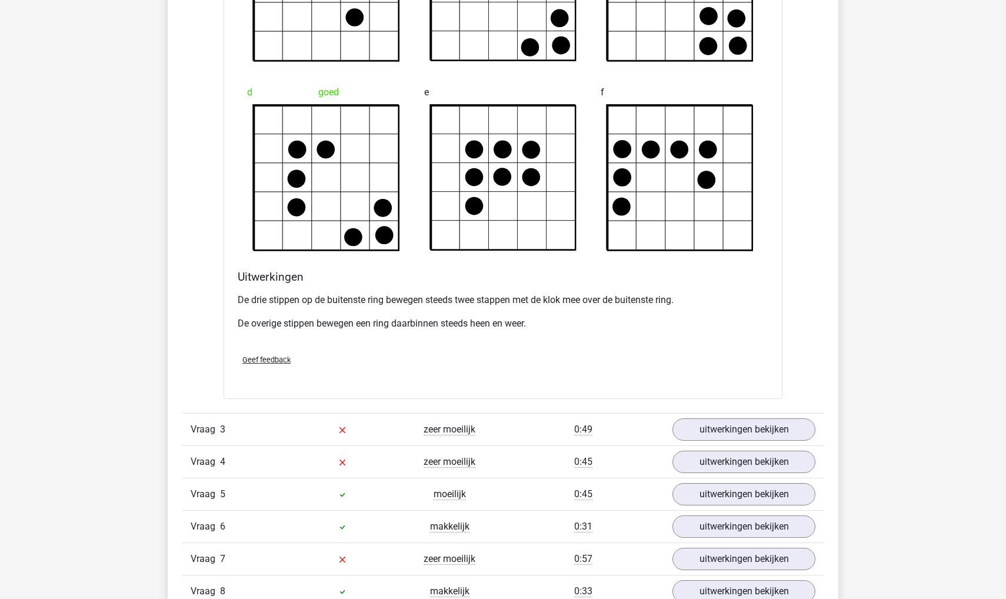
scroll to position [2058, 0]
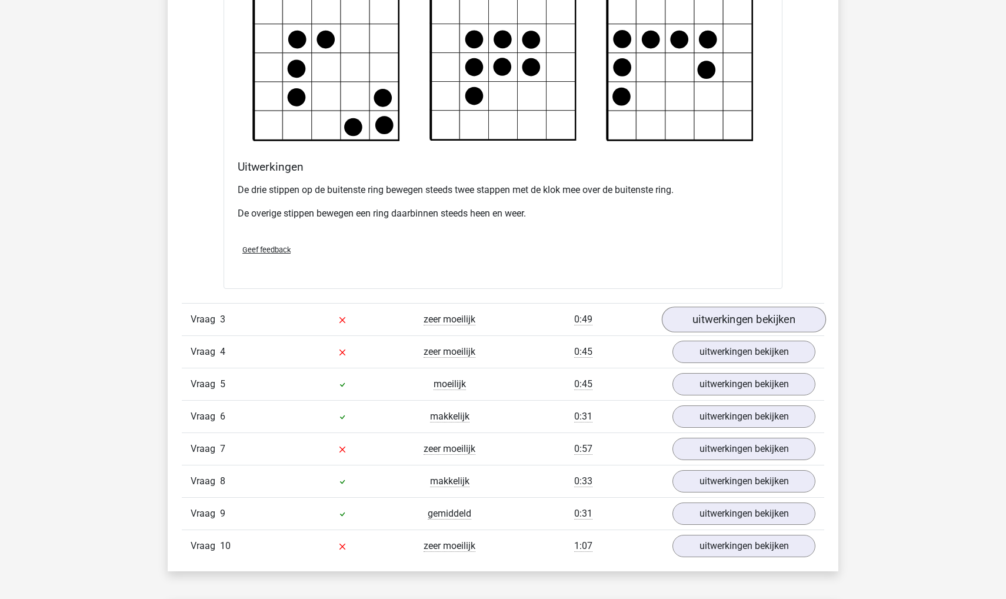
click at [699, 313] on link "uitwerkingen bekijken" at bounding box center [744, 319] width 164 height 26
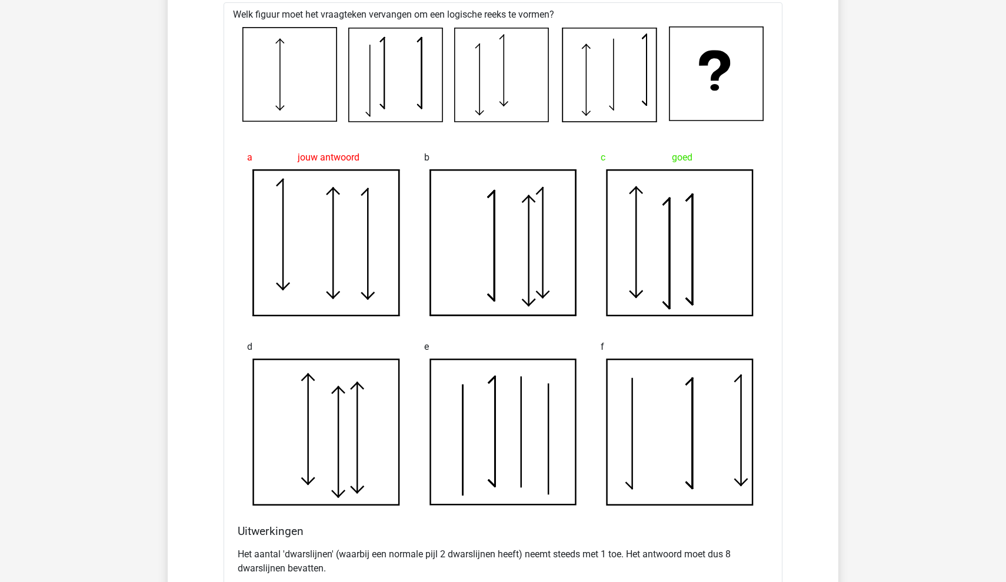
scroll to position [2405, 0]
click at [275, 107] on icon at bounding box center [290, 75] width 94 height 94
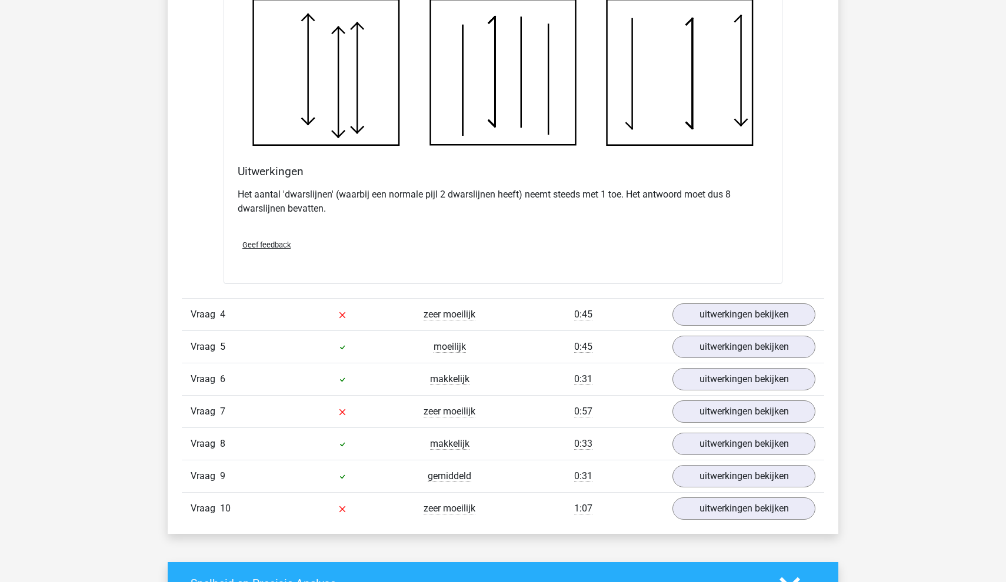
scroll to position [2794, 0]
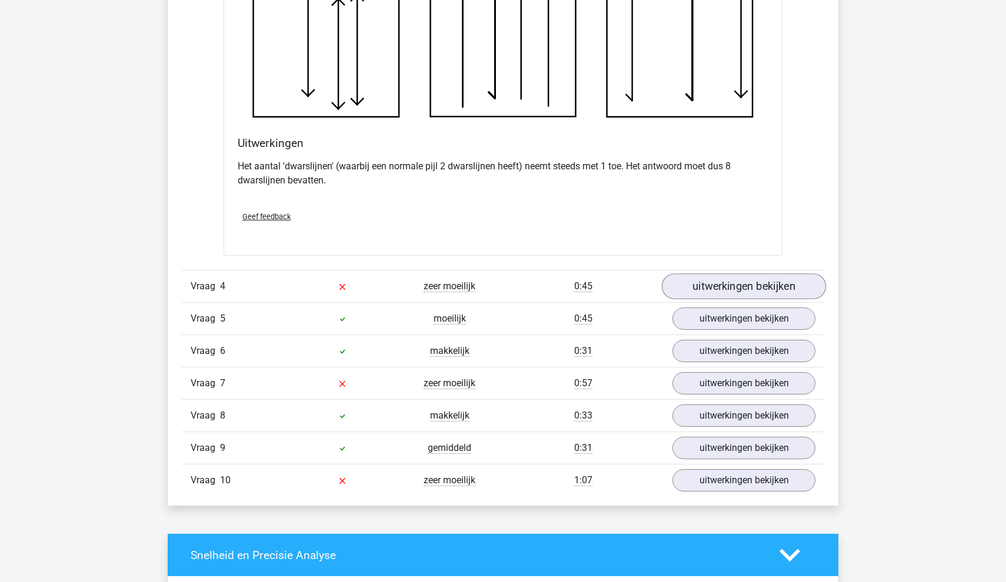
click at [739, 279] on link "uitwerkingen bekijken" at bounding box center [744, 287] width 164 height 26
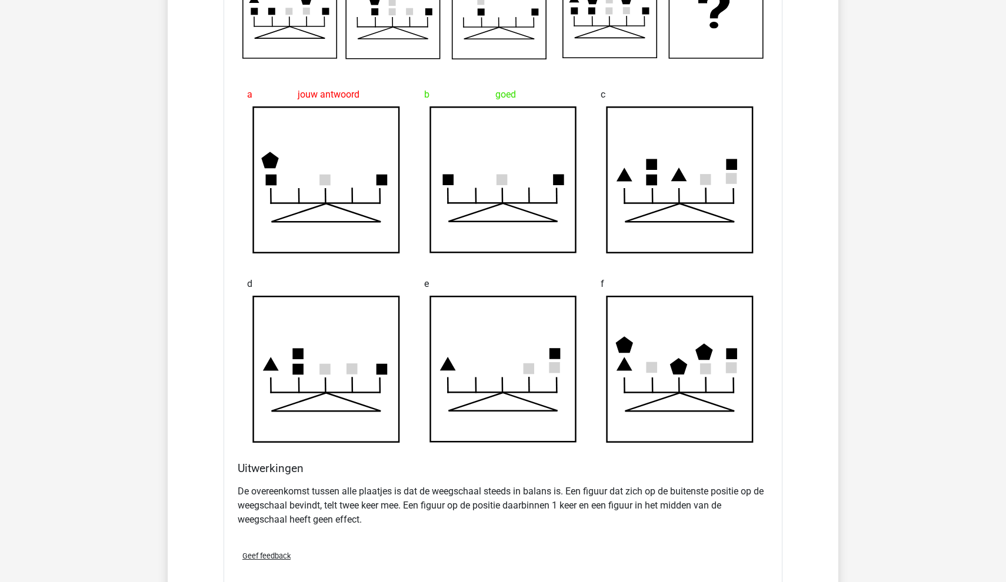
scroll to position [3178, 0]
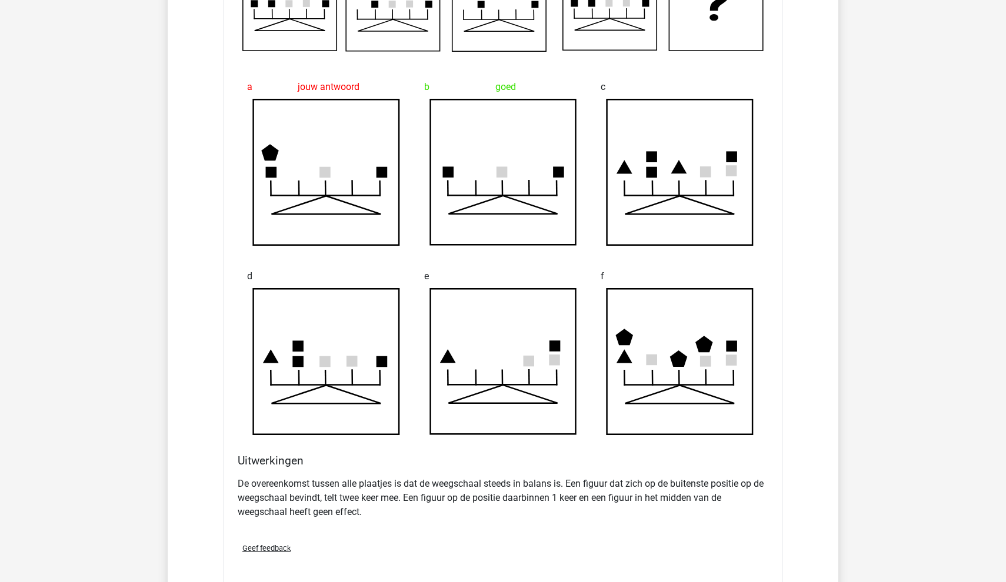
click at [502, 485] on p "De overeenkomst tussen alle plaatjes is dat de weegschaal steeds in balans is. …" at bounding box center [503, 498] width 531 height 42
click at [502, 480] on p "De overeenkomst tussen alle plaatjes is dat de weegschaal steeds in balans is. …" at bounding box center [503, 498] width 531 height 42
click at [475, 438] on div "e" at bounding box center [503, 349] width 177 height 189
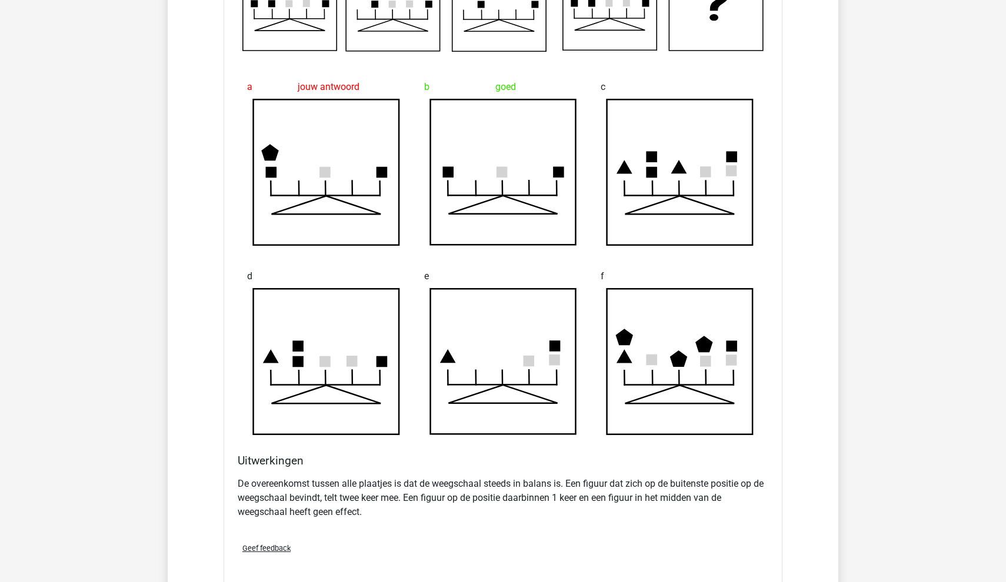
click at [475, 438] on div "e" at bounding box center [503, 349] width 177 height 189
click at [458, 438] on div "e" at bounding box center [503, 349] width 177 height 189
drag, startPoint x: 428, startPoint y: 425, endPoint x: 436, endPoint y: 439, distance: 16.3
click at [436, 439] on div "e" at bounding box center [503, 349] width 177 height 189
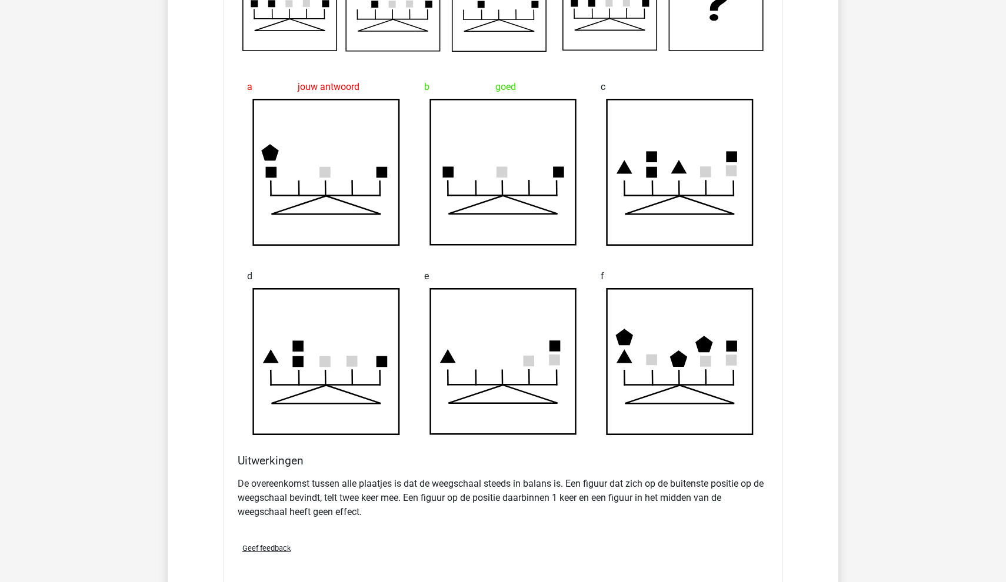
drag, startPoint x: 424, startPoint y: 430, endPoint x: 465, endPoint y: 435, distance: 40.9
click at [465, 435] on div "e" at bounding box center [503, 349] width 177 height 189
drag, startPoint x: 247, startPoint y: 239, endPoint x: 271, endPoint y: 244, distance: 24.6
click at [272, 244] on icon at bounding box center [326, 172] width 158 height 147
drag, startPoint x: 239, startPoint y: 231, endPoint x: 308, endPoint y: 242, distance: 69.7
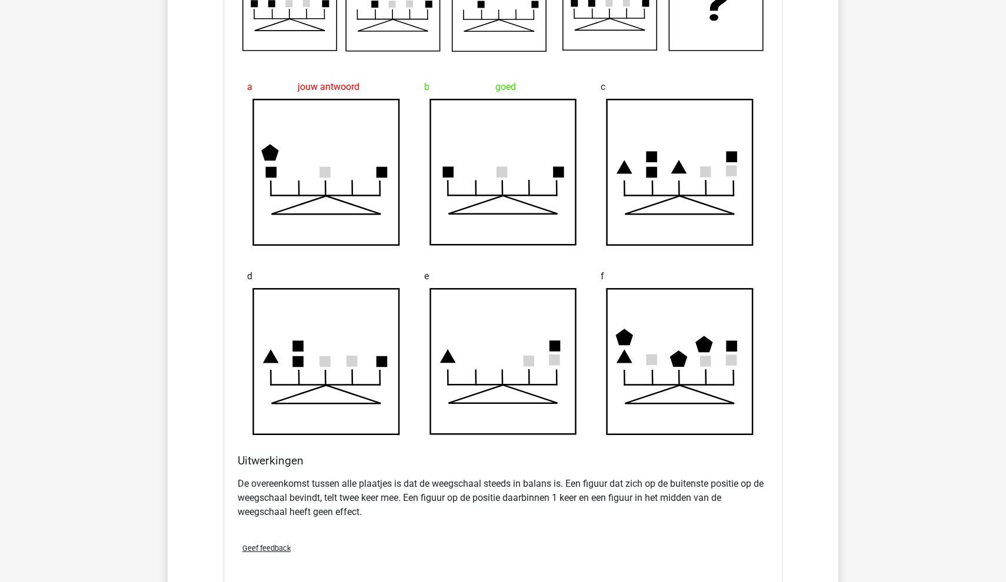
click at [308, 242] on div "a jouw antwoord" at bounding box center [326, 160] width 177 height 189
drag, startPoint x: 302, startPoint y: 84, endPoint x: 408, endPoint y: 105, distance: 107.4
click at [408, 105] on div "a jouw antwoord" at bounding box center [326, 160] width 177 height 189
click at [299, 68] on div "a jouw antwoord" at bounding box center [326, 160] width 177 height 189
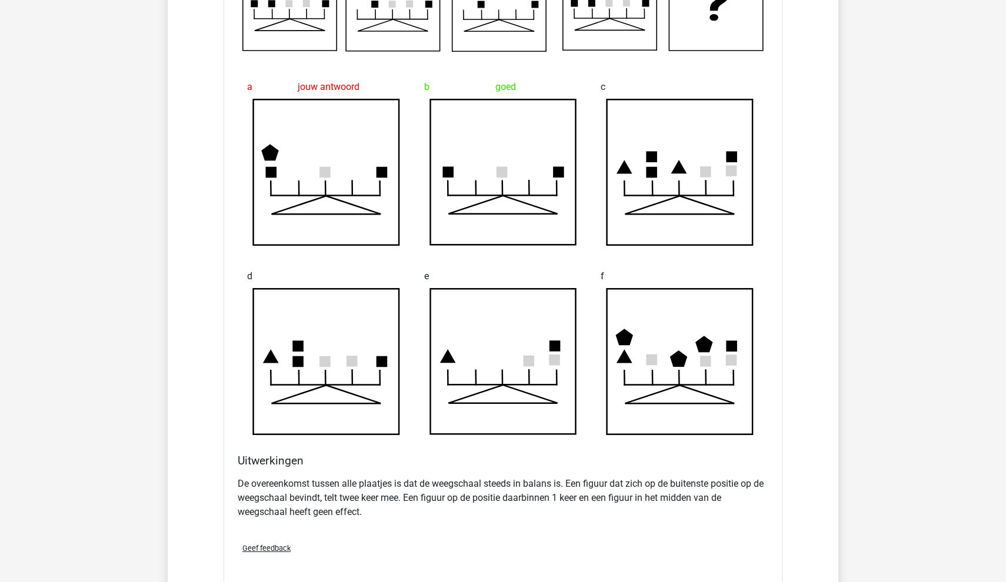
click at [299, 85] on div "jouw antwoord" at bounding box center [326, 87] width 158 height 24
click at [295, 84] on div "jouw antwoord" at bounding box center [326, 87] width 158 height 24
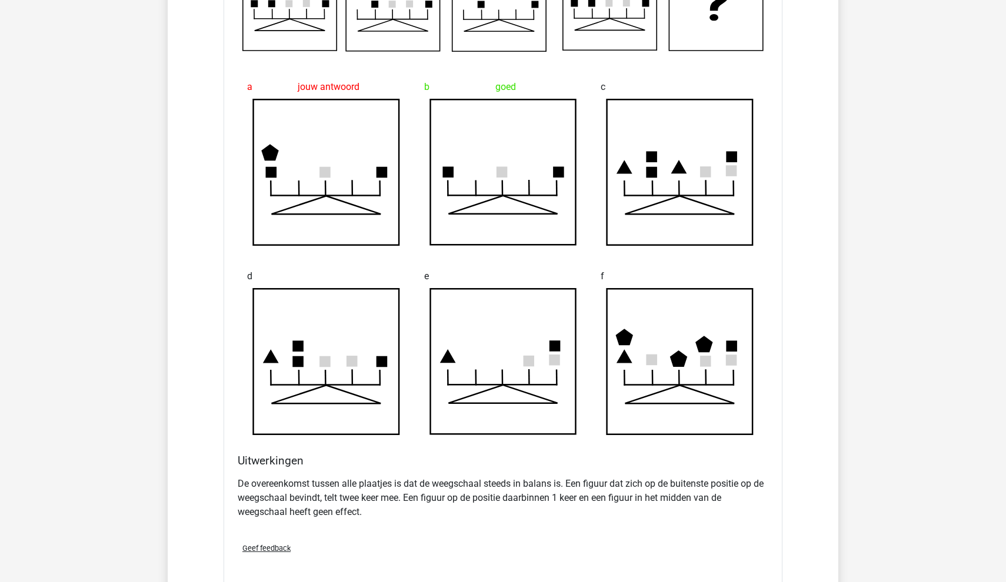
click at [295, 84] on div "jouw antwoord" at bounding box center [326, 87] width 158 height 24
click at [289, 79] on div "jouw antwoord" at bounding box center [326, 87] width 158 height 24
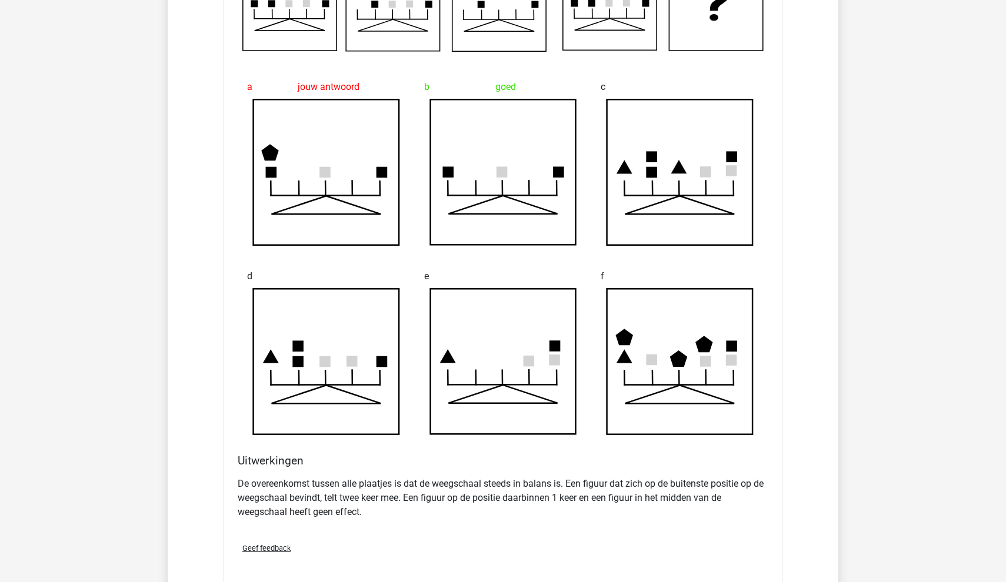
click at [296, 77] on div "jouw antwoord" at bounding box center [326, 87] width 158 height 24
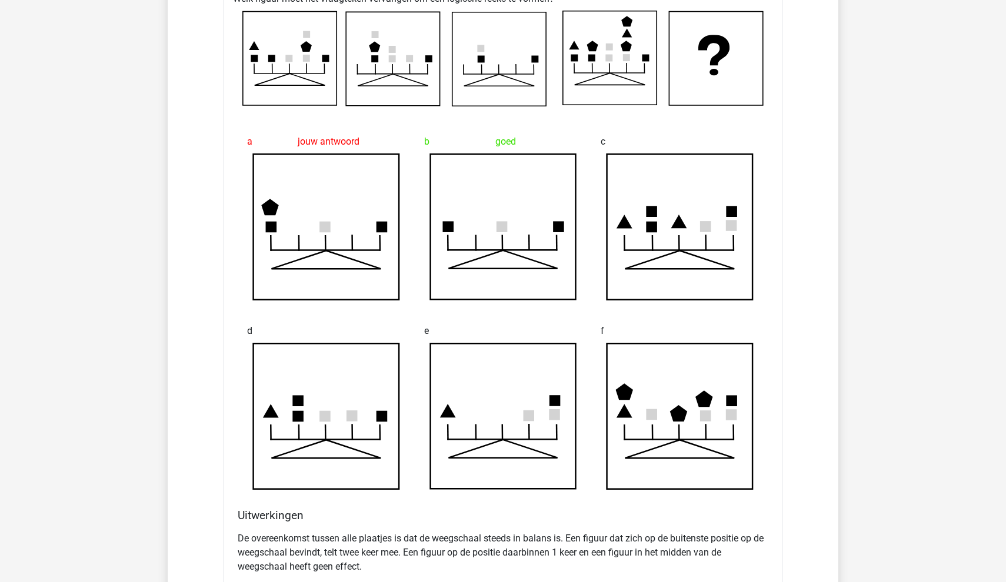
scroll to position [3103, 0]
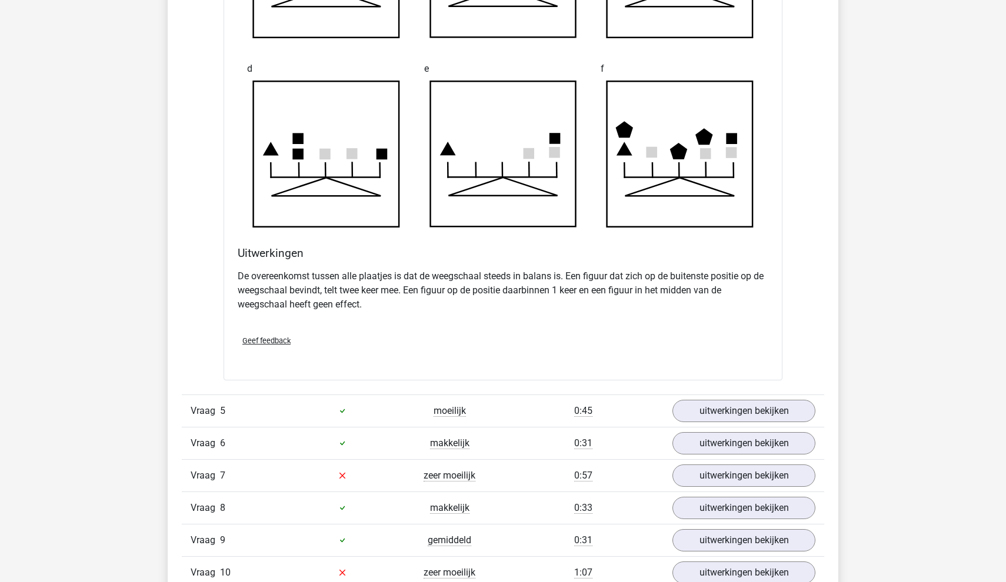
scroll to position [3474, 0]
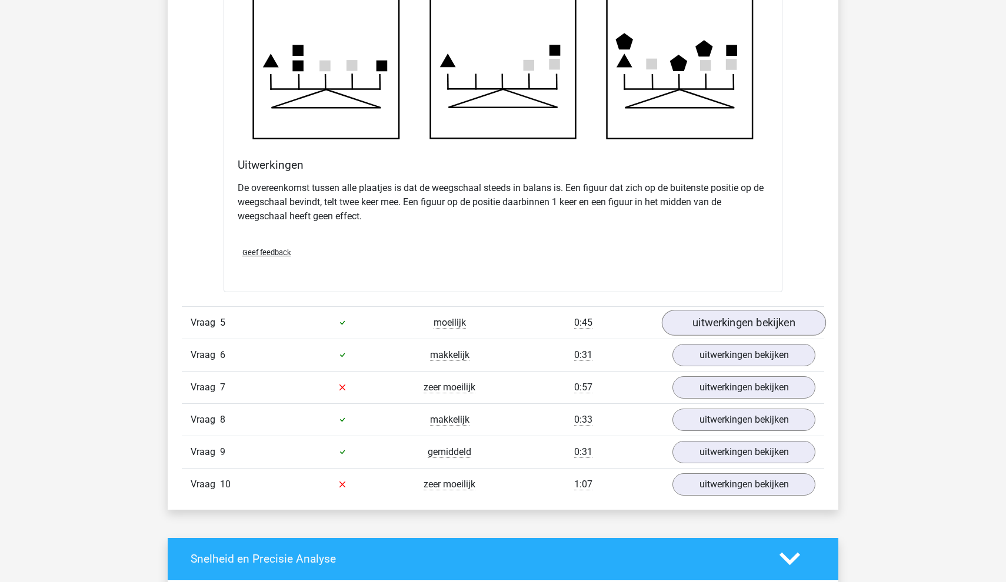
click at [725, 322] on link "uitwerkingen bekijken" at bounding box center [744, 323] width 164 height 26
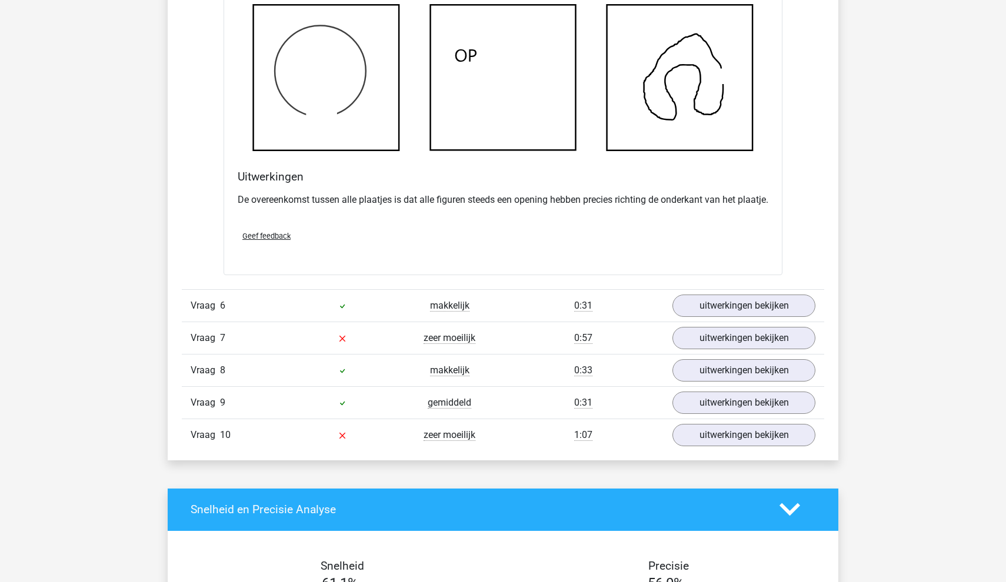
scroll to position [4195, 0]
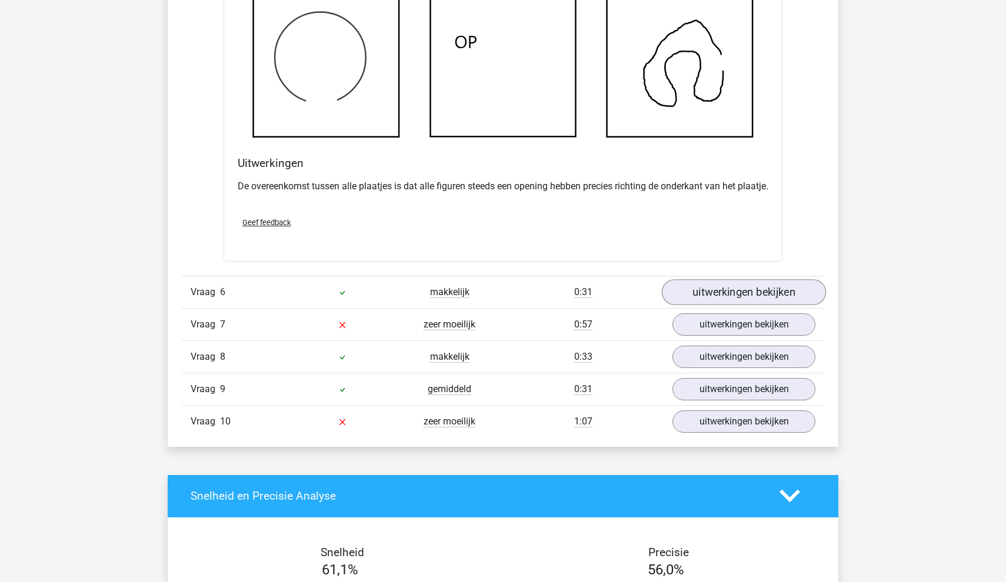
click at [705, 305] on link "uitwerkingen bekijken" at bounding box center [744, 292] width 164 height 26
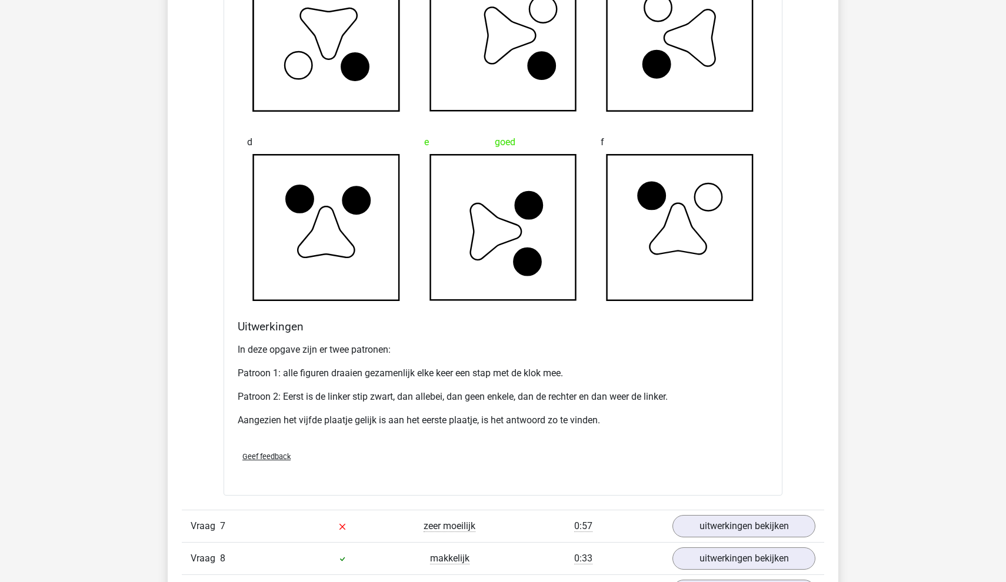
scroll to position [4707, 0]
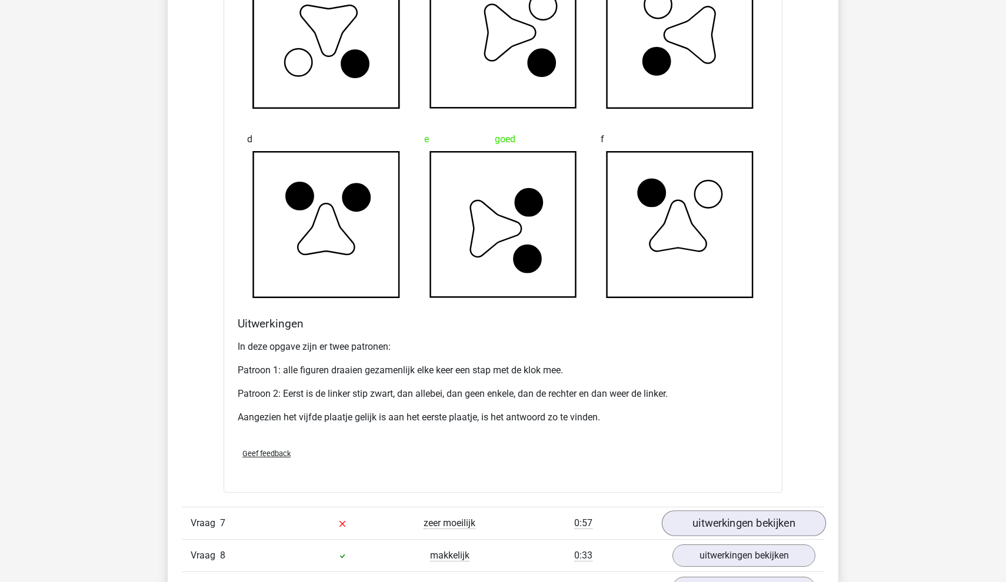
click at [689, 529] on link "uitwerkingen bekijken" at bounding box center [744, 524] width 164 height 26
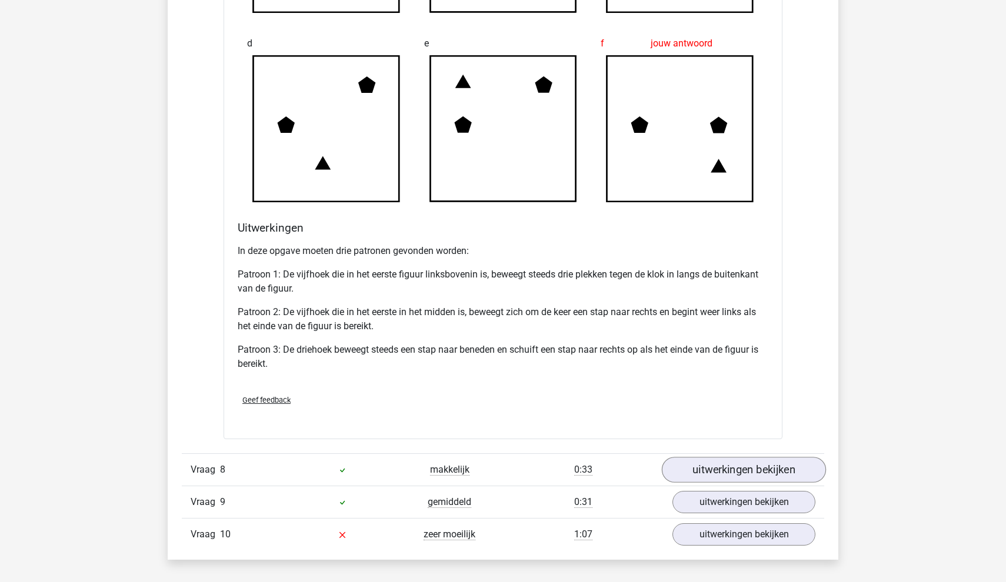
scroll to position [5548, 0]
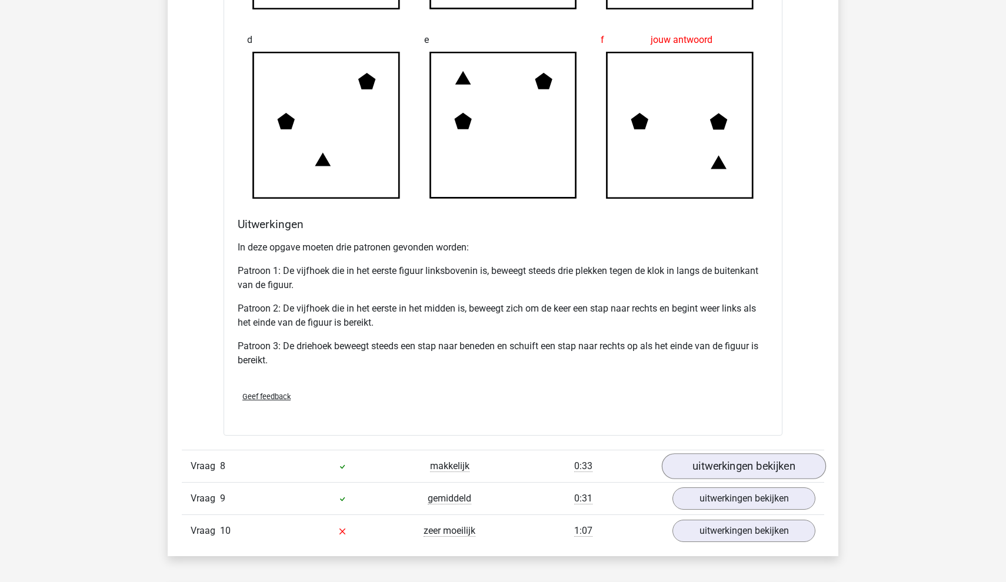
click at [690, 479] on link "uitwerkingen bekijken" at bounding box center [744, 467] width 164 height 26
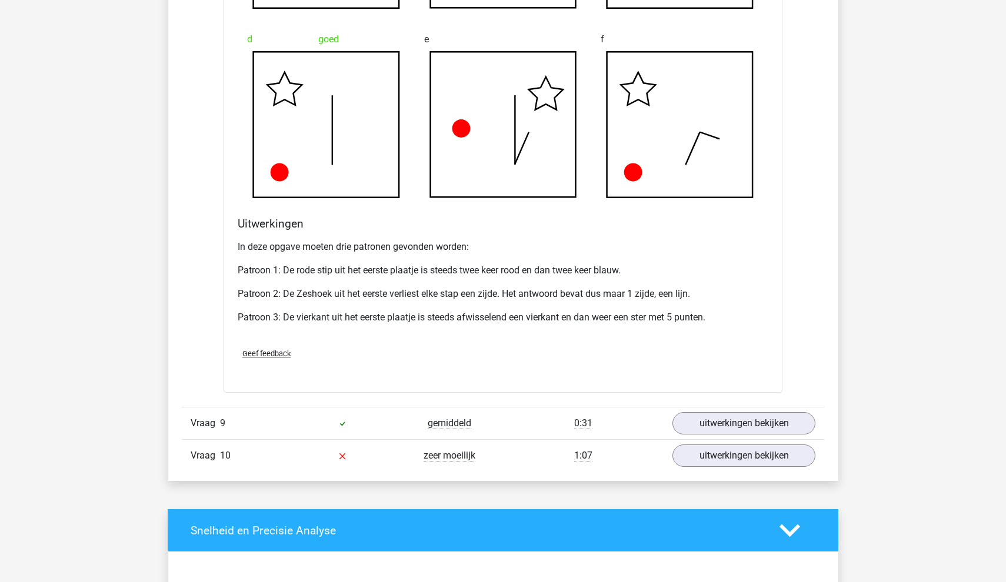
scroll to position [6344, 0]
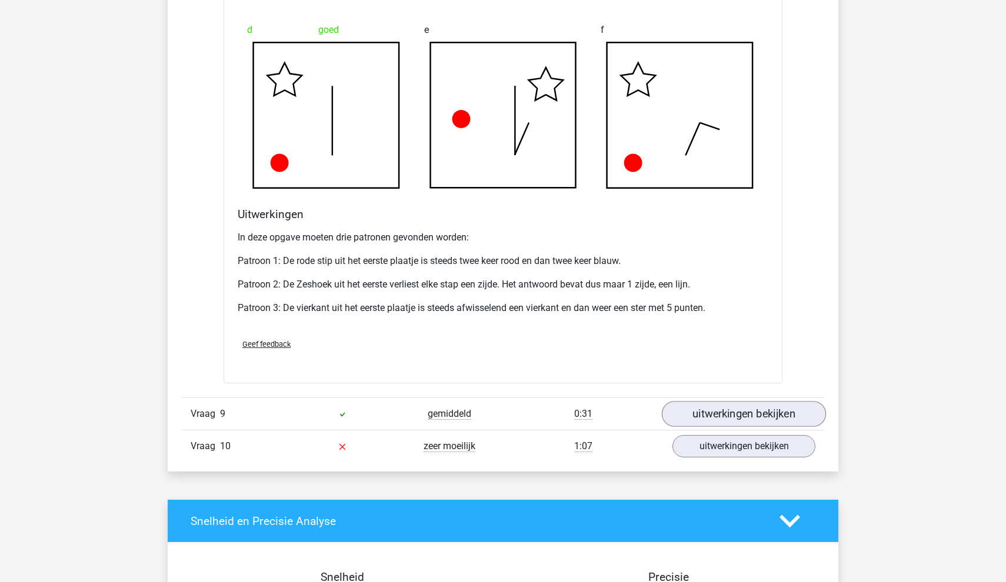
click at [779, 426] on link "uitwerkingen bekijken" at bounding box center [744, 415] width 164 height 26
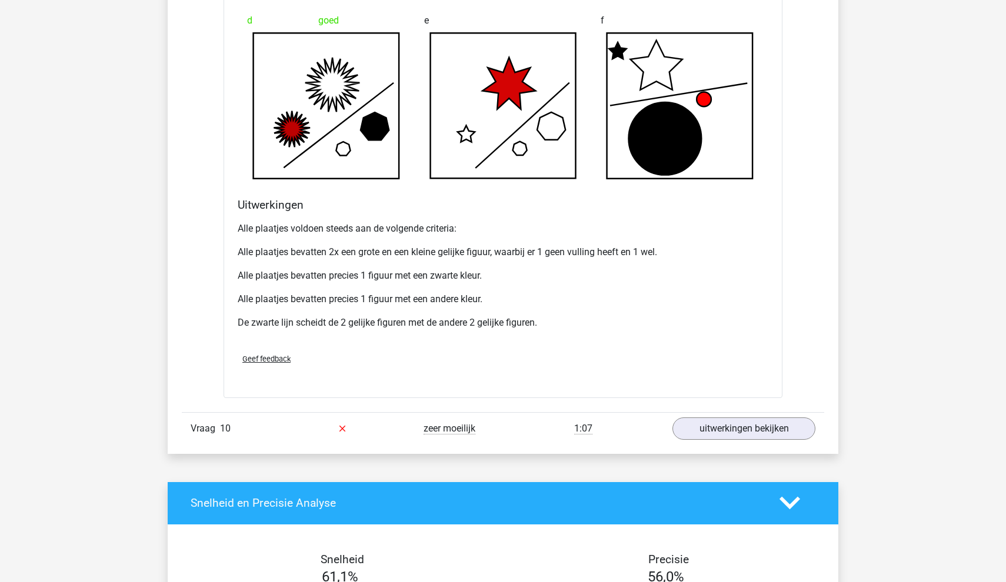
scroll to position [7116, 0]
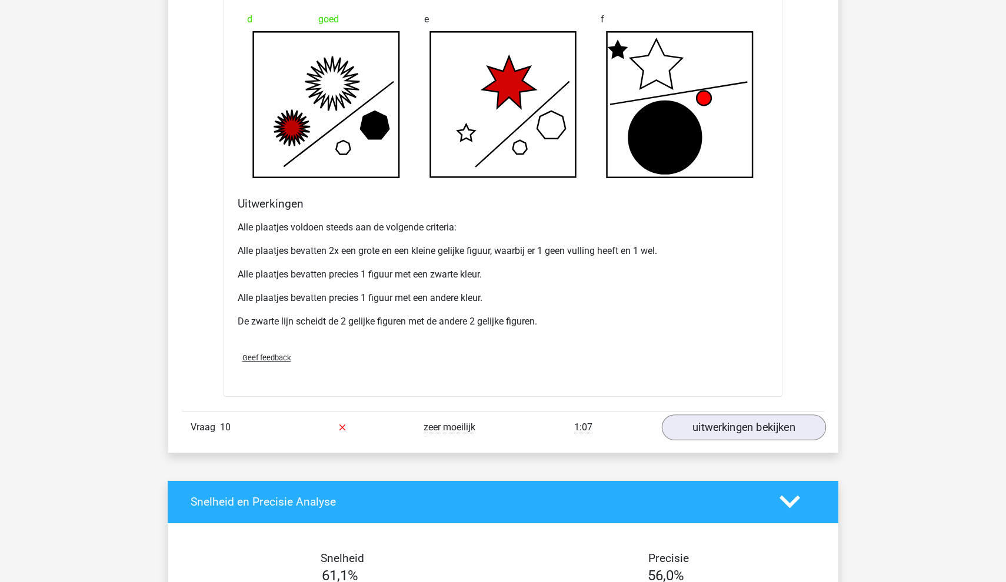
click at [769, 441] on link "uitwerkingen bekijken" at bounding box center [744, 428] width 164 height 26
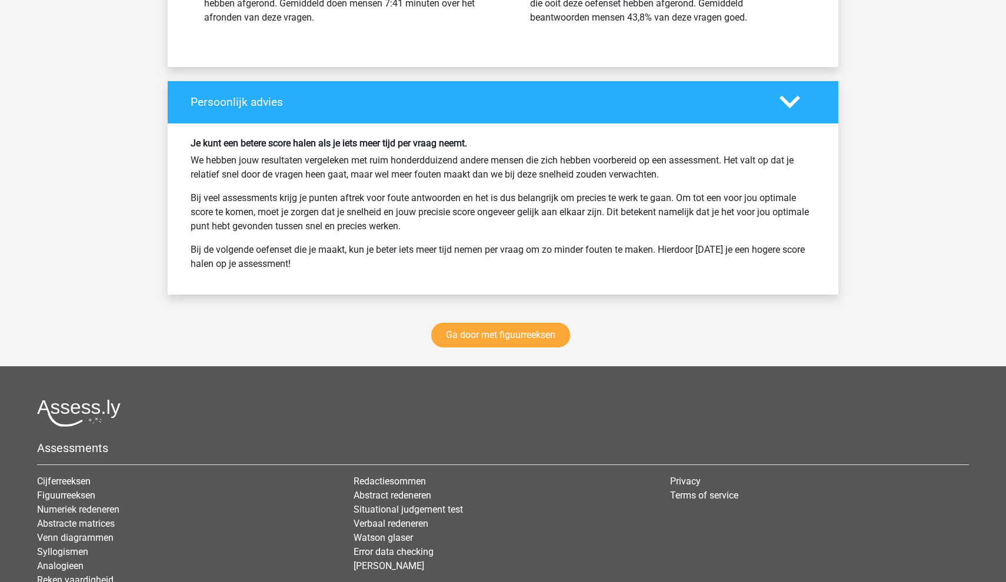
scroll to position [8558, 0]
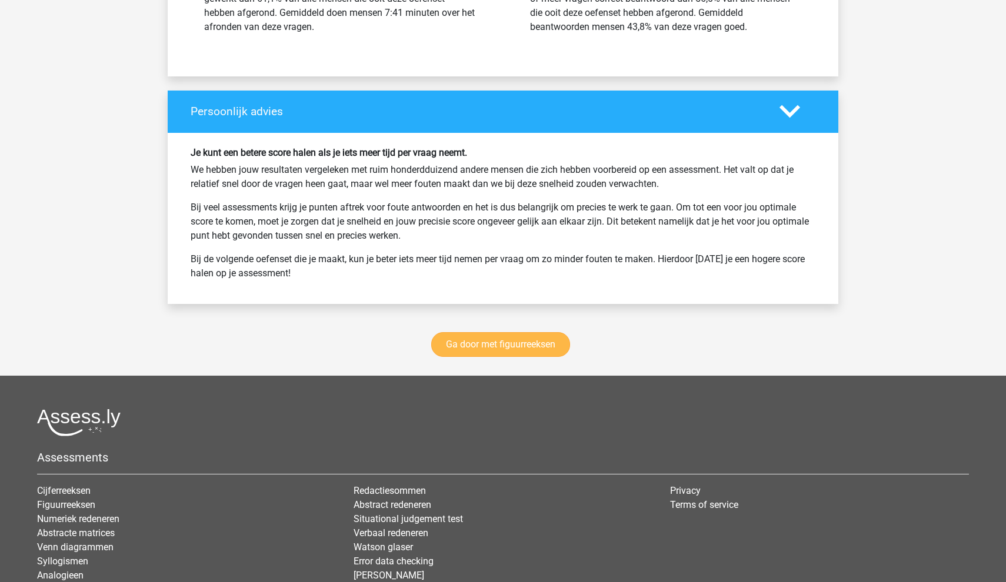
click at [512, 355] on link "Ga door met figuurreeksen" at bounding box center [500, 344] width 139 height 25
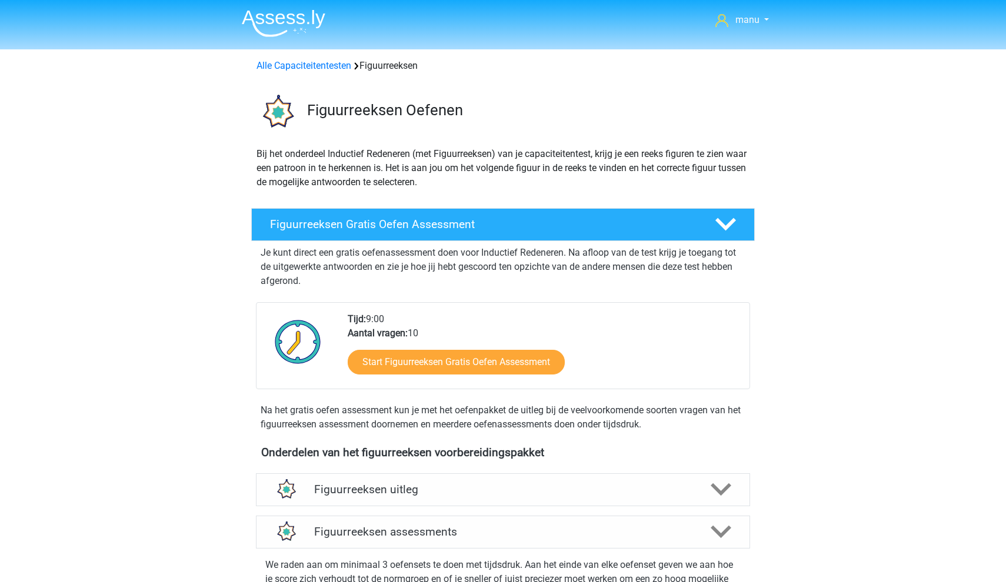
scroll to position [546, 0]
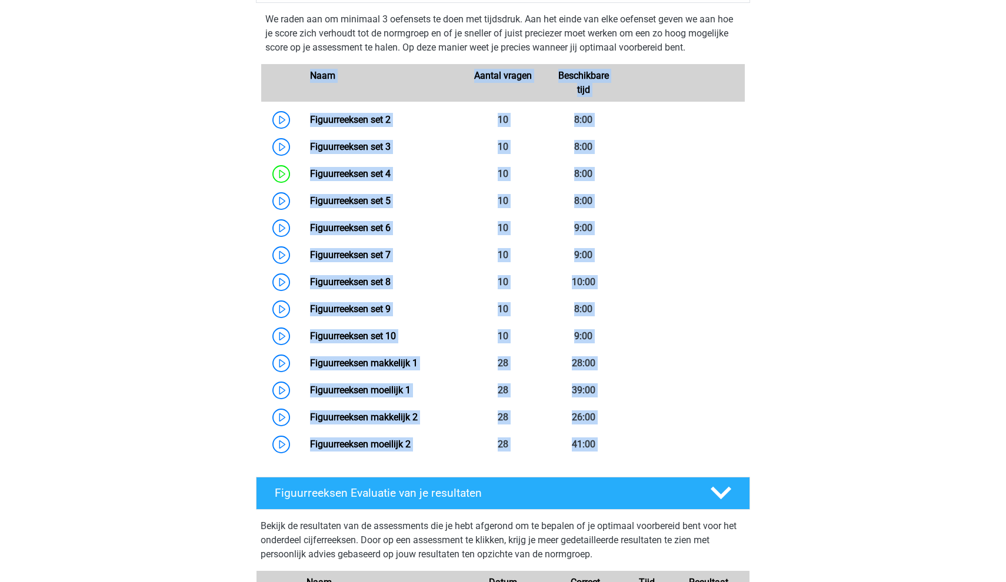
drag, startPoint x: 139, startPoint y: 96, endPoint x: 818, endPoint y: 466, distance: 773.1
click at [818, 465] on div "manu [EMAIL_ADDRESS][DOMAIN_NAME] Nederlands English" at bounding box center [503, 256] width 1006 height 1604
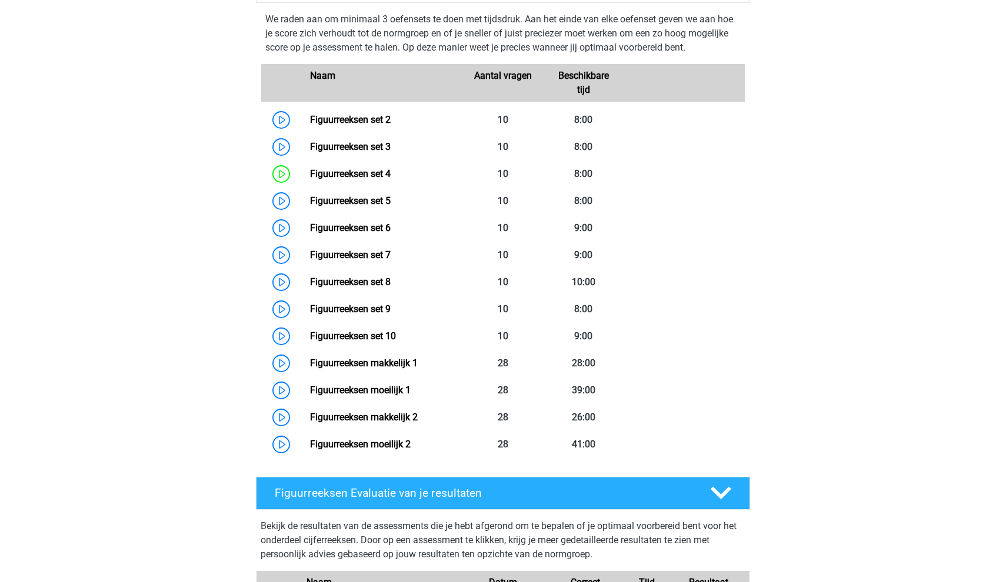
click at [818, 466] on div "manu [EMAIL_ADDRESS][DOMAIN_NAME] Nederlands English" at bounding box center [503, 256] width 1006 height 1604
drag, startPoint x: 818, startPoint y: 466, endPoint x: 386, endPoint y: 87, distance: 574.4
click at [386, 87] on div "manu [EMAIL_ADDRESS][DOMAIN_NAME] Nederlands English" at bounding box center [503, 256] width 1006 height 1604
click at [849, 154] on div "manu [EMAIL_ADDRESS][DOMAIN_NAME] Nederlands English" at bounding box center [503, 256] width 1006 height 1604
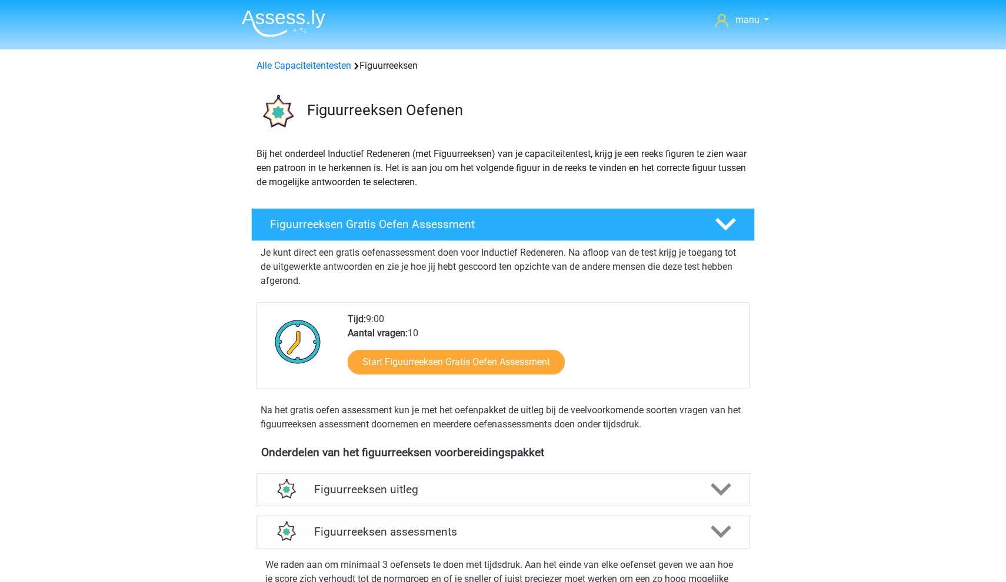
scroll to position [0, 0]
